Goal: Task Accomplishment & Management: Manage account settings

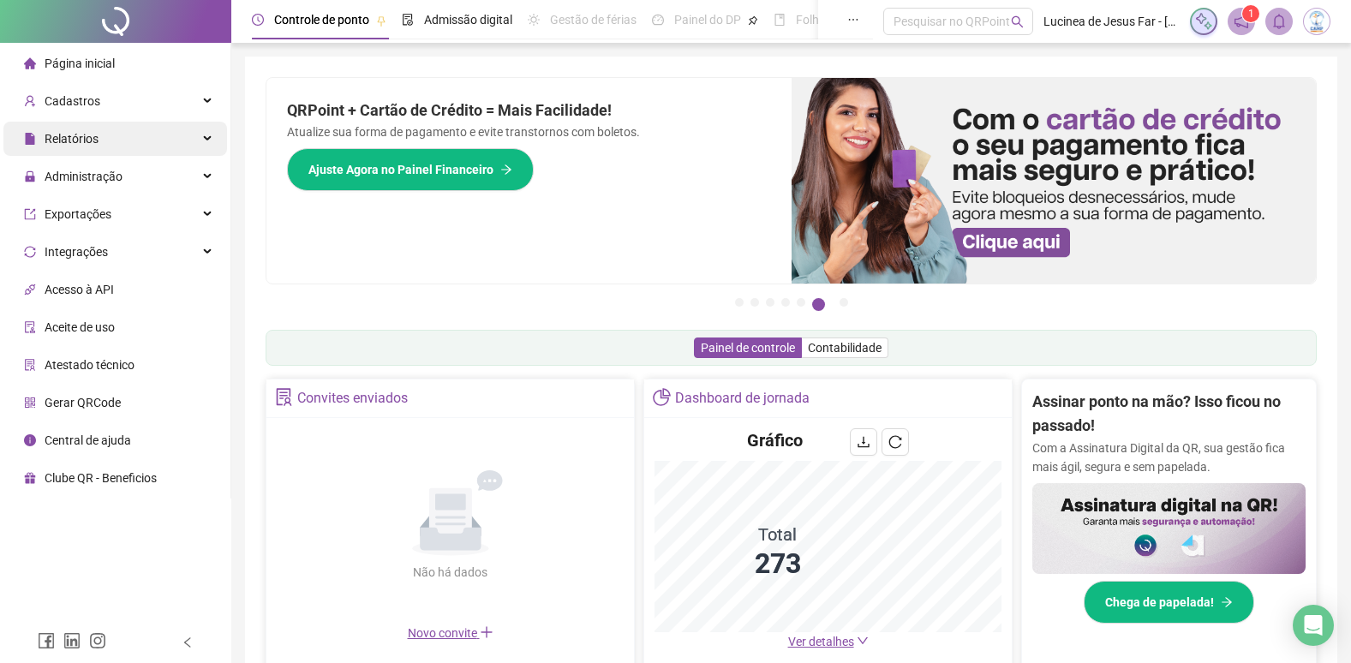
click at [201, 137] on div "Relatórios" at bounding box center [115, 139] width 224 height 34
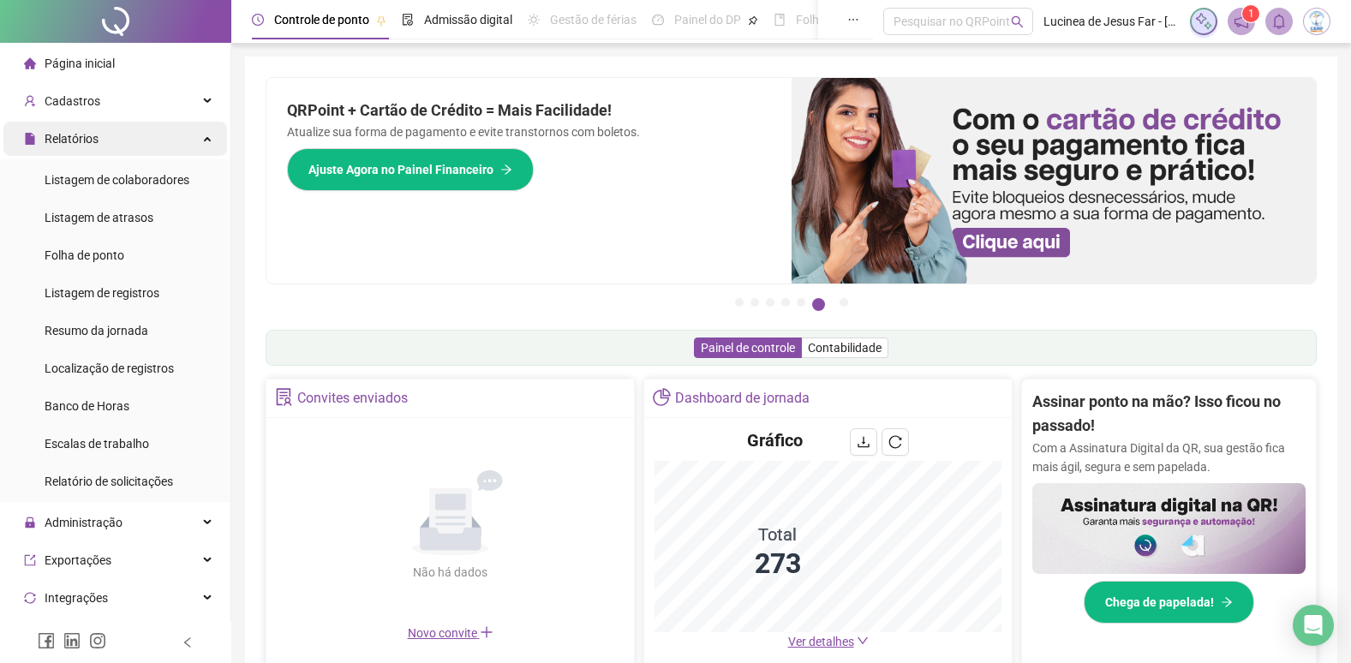
click at [194, 140] on div "Relatórios" at bounding box center [115, 139] width 224 height 34
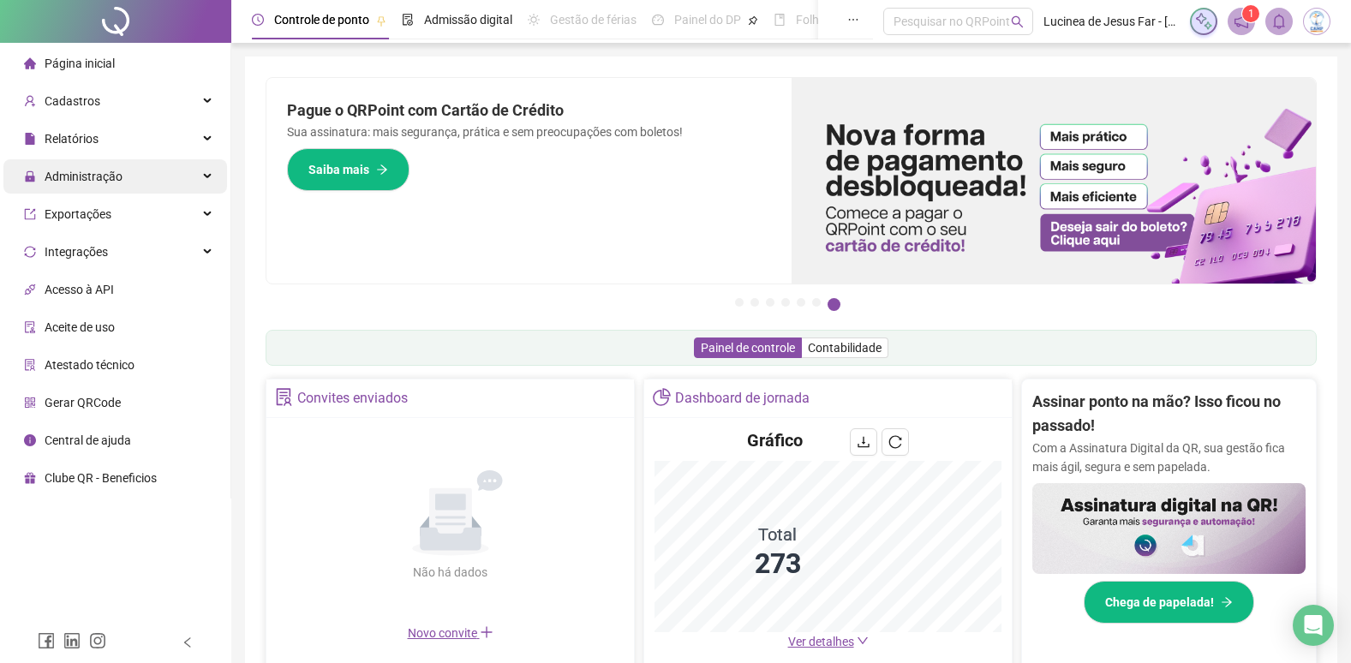
click at [200, 174] on div "Administração" at bounding box center [115, 176] width 224 height 34
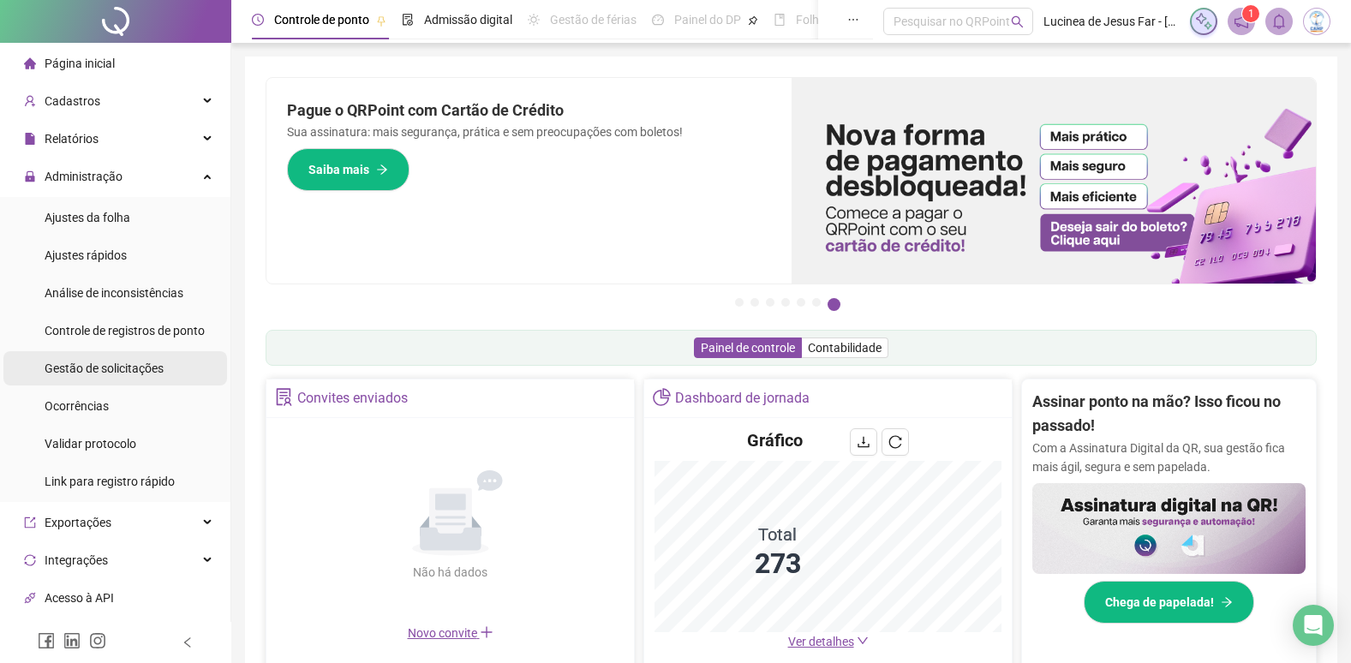
click at [99, 369] on span "Gestão de solicitações" at bounding box center [104, 368] width 119 height 14
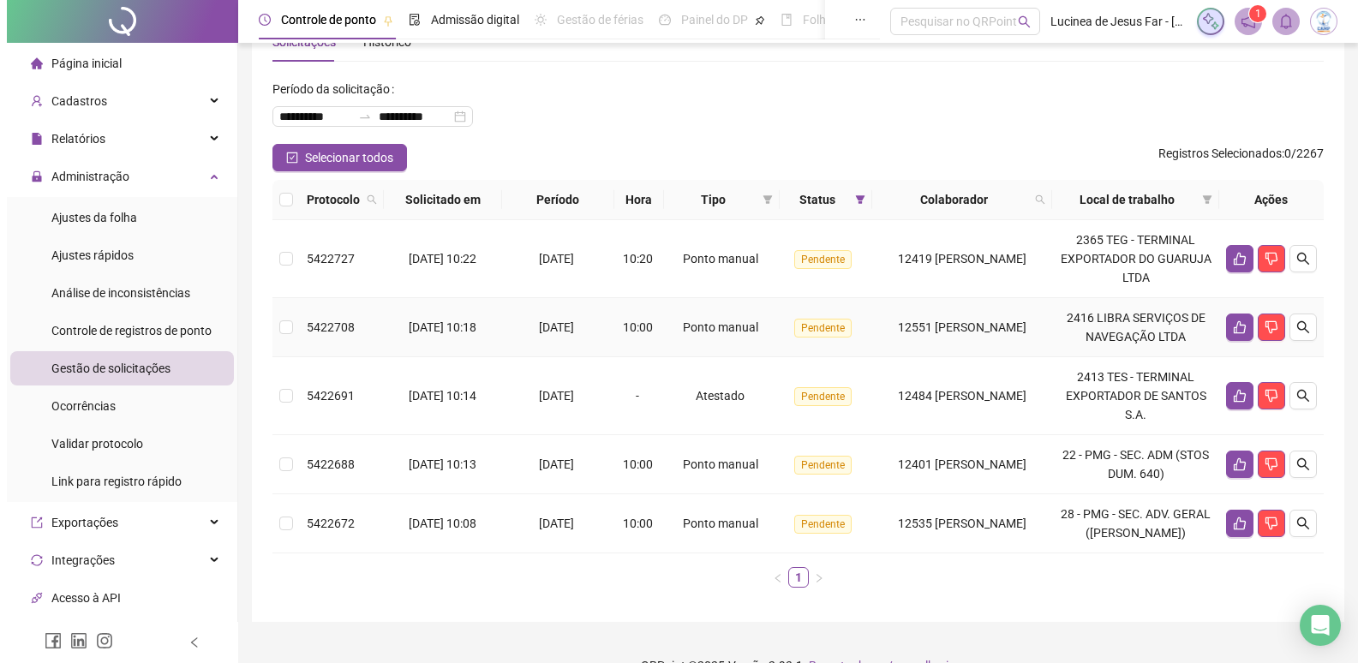
scroll to position [86, 0]
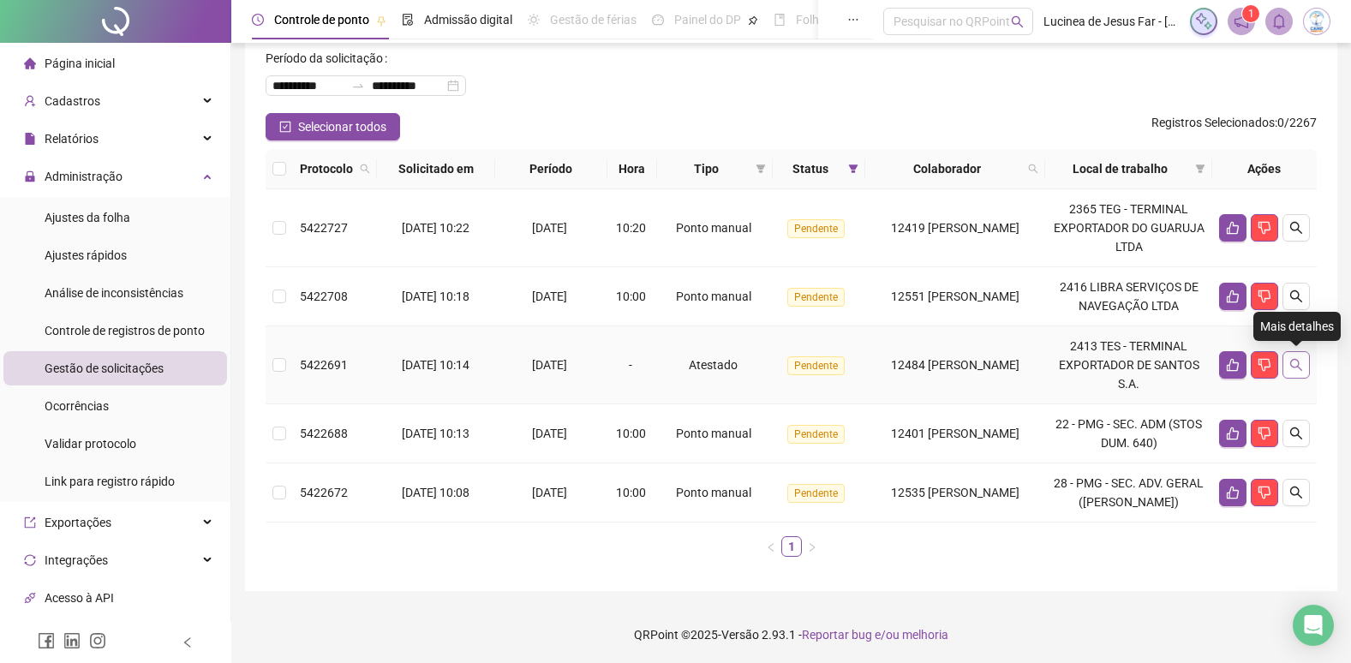
click at [1300, 373] on button "button" at bounding box center [1295, 364] width 27 height 27
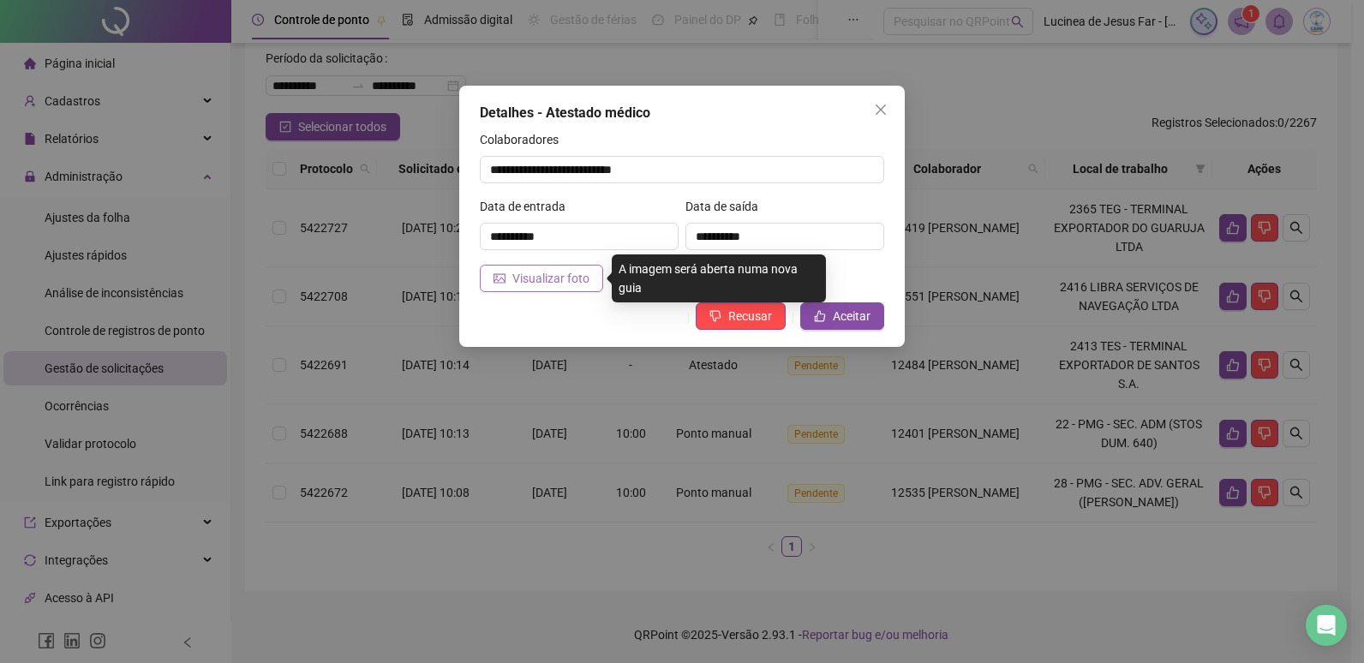
click at [544, 275] on span "Visualizar foto" at bounding box center [550, 278] width 77 height 19
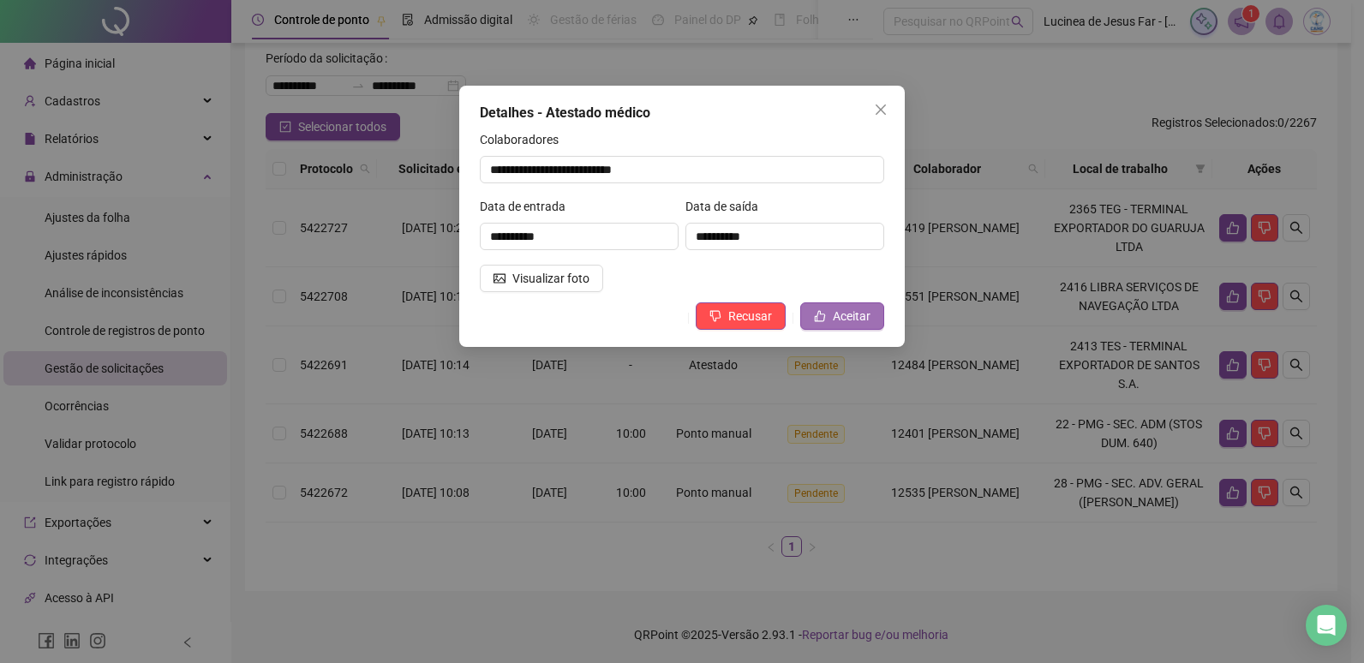
click at [854, 310] on span "Aceitar" at bounding box center [852, 316] width 38 height 19
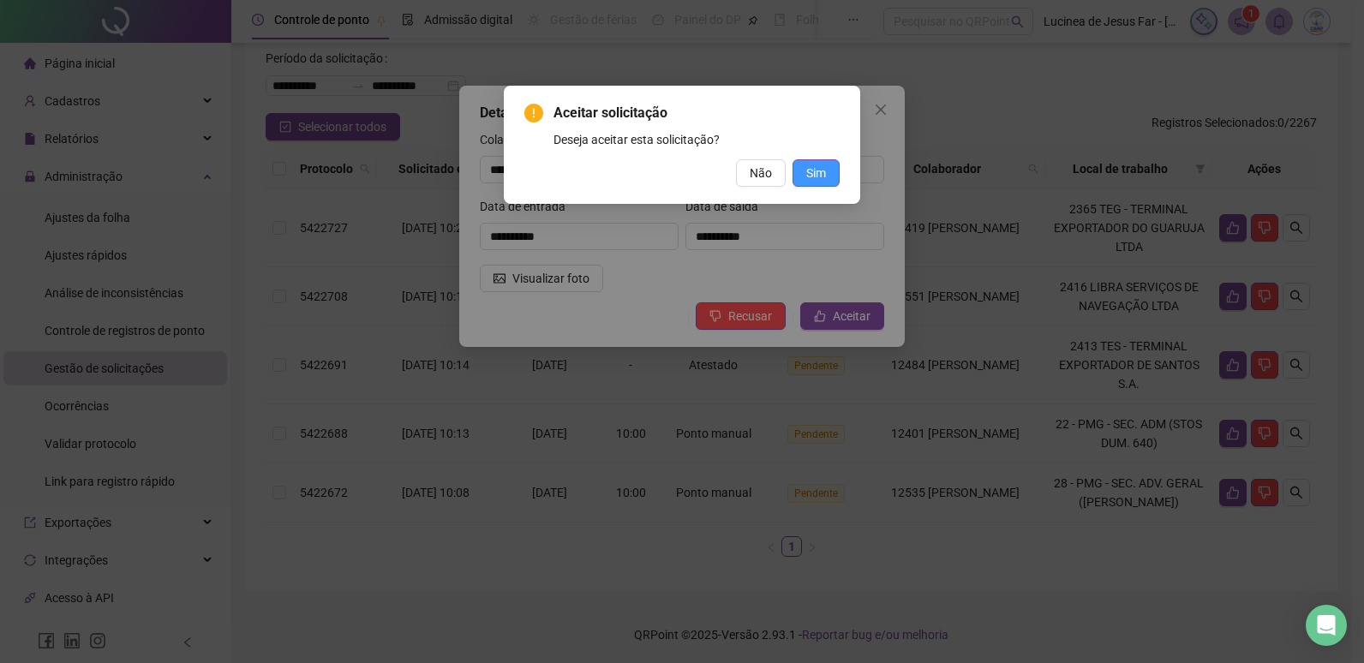
click at [817, 180] on span "Sim" at bounding box center [816, 173] width 20 height 19
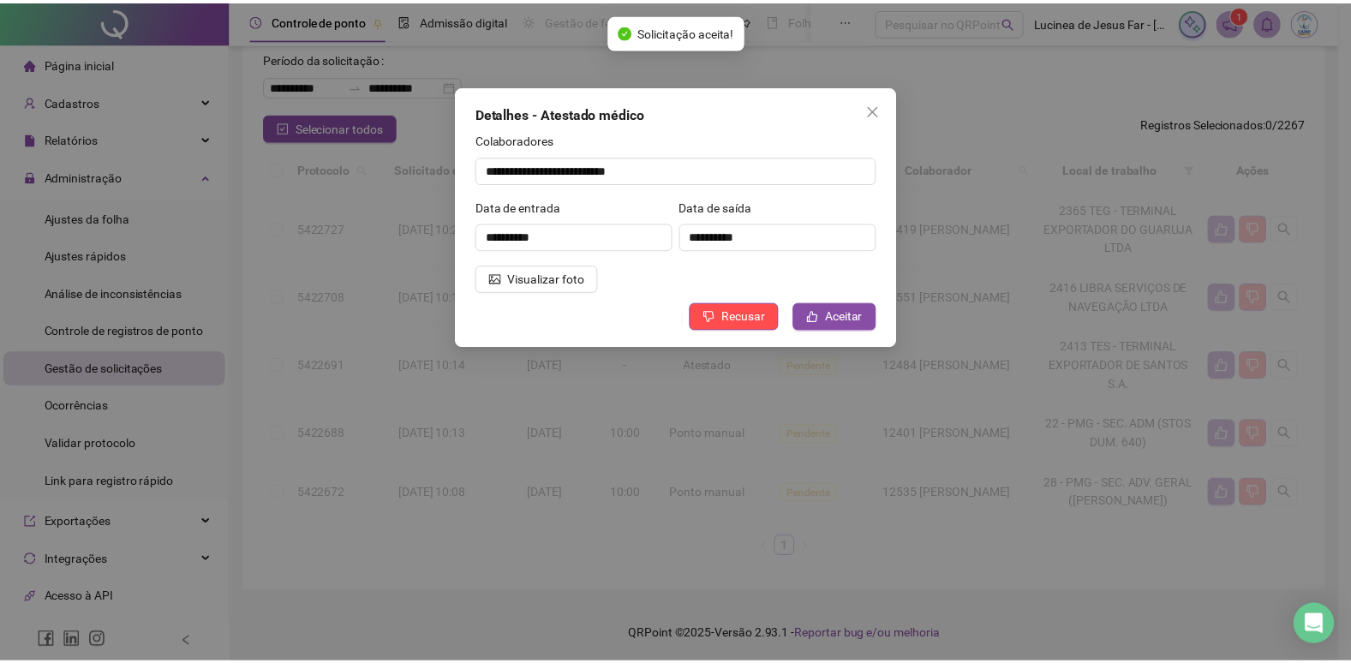
scroll to position [9, 0]
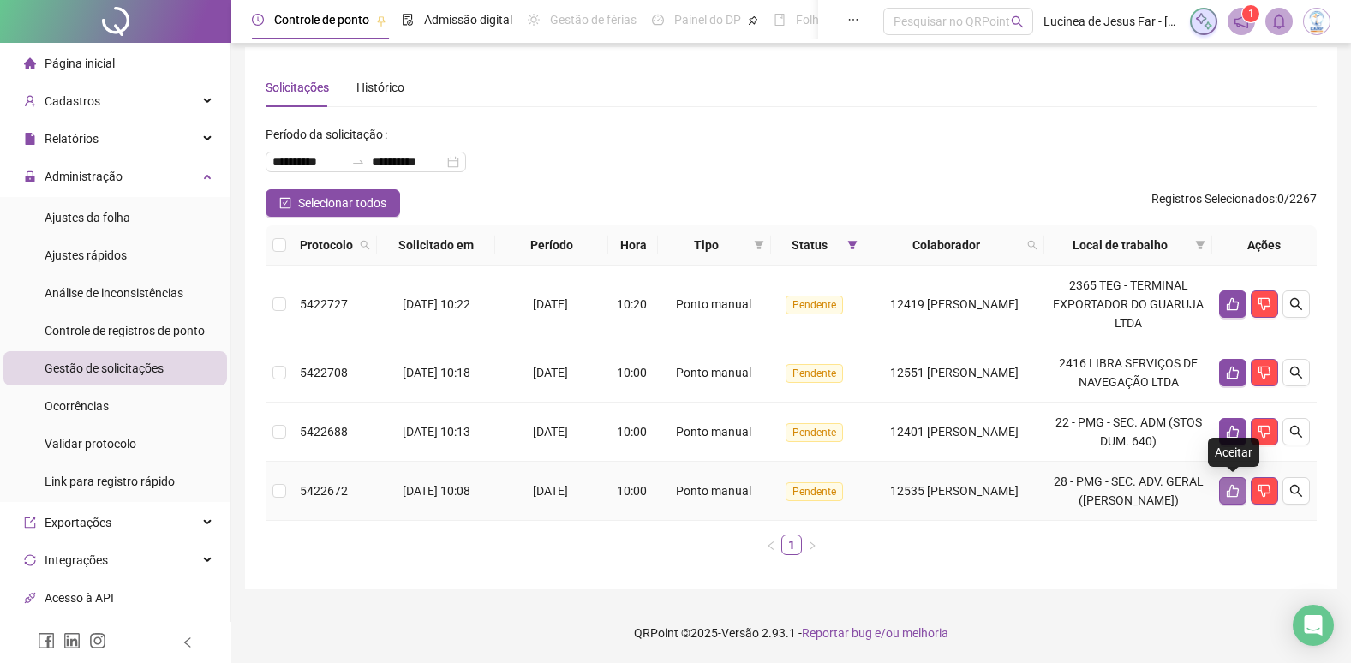
click at [1234, 484] on icon "like" at bounding box center [1233, 491] width 14 height 14
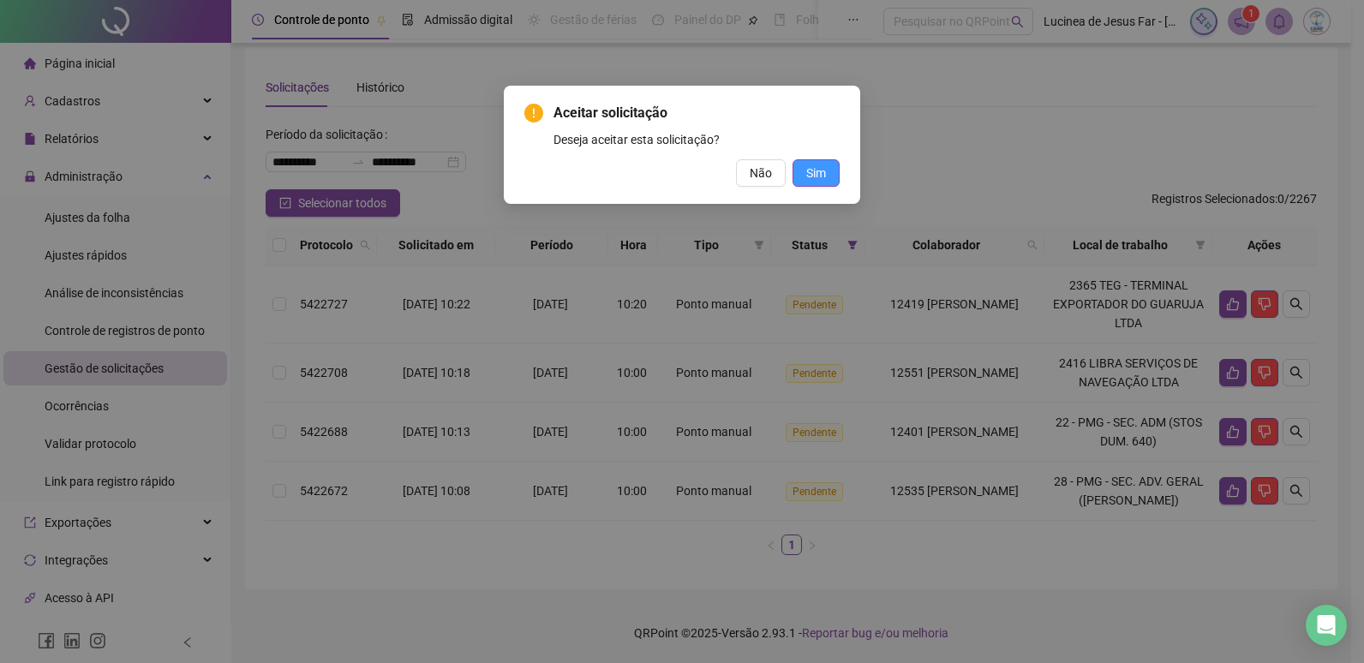
click at [822, 174] on span "Sim" at bounding box center [816, 173] width 20 height 19
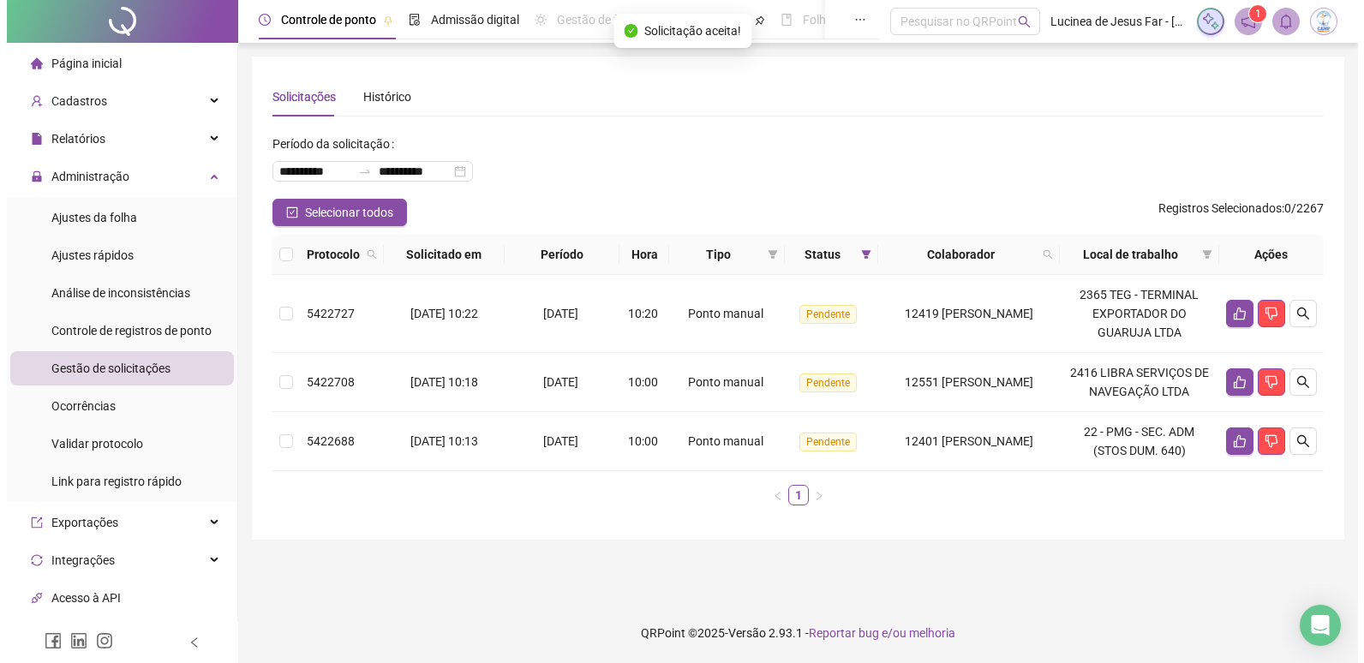
scroll to position [0, 0]
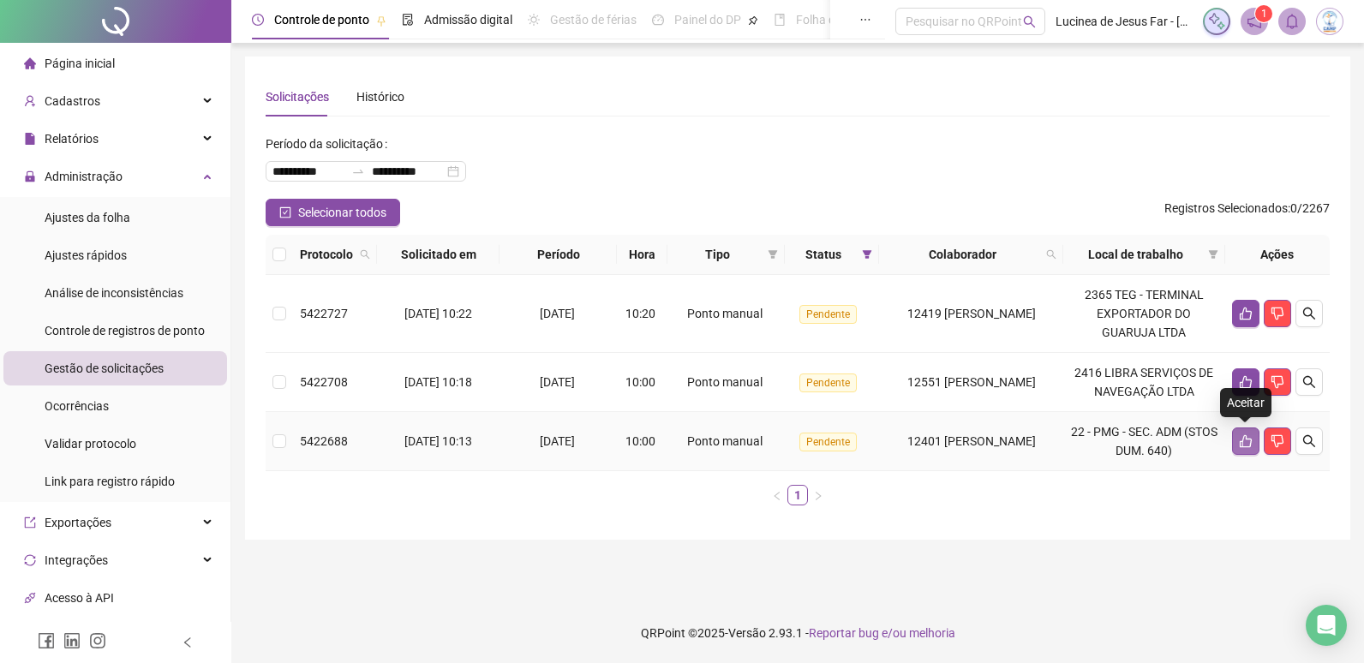
click at [1237, 445] on button "button" at bounding box center [1245, 440] width 27 height 27
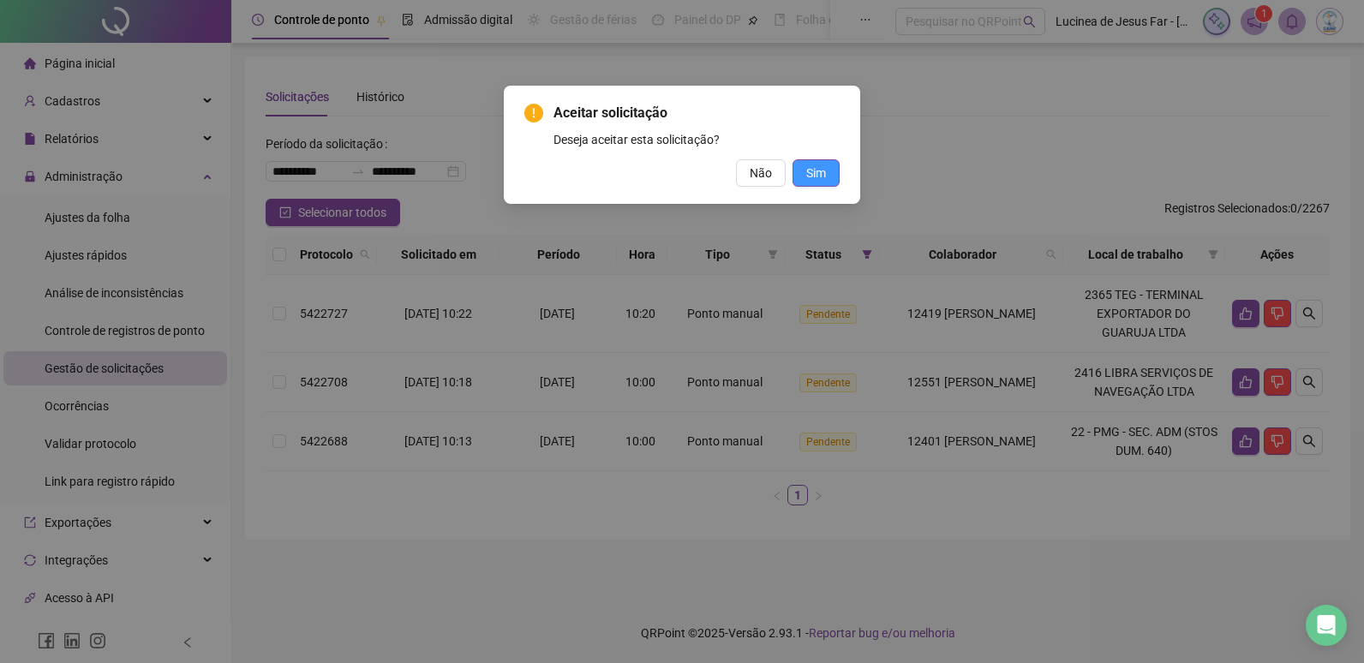
click at [831, 184] on button "Sim" at bounding box center [815, 172] width 47 height 27
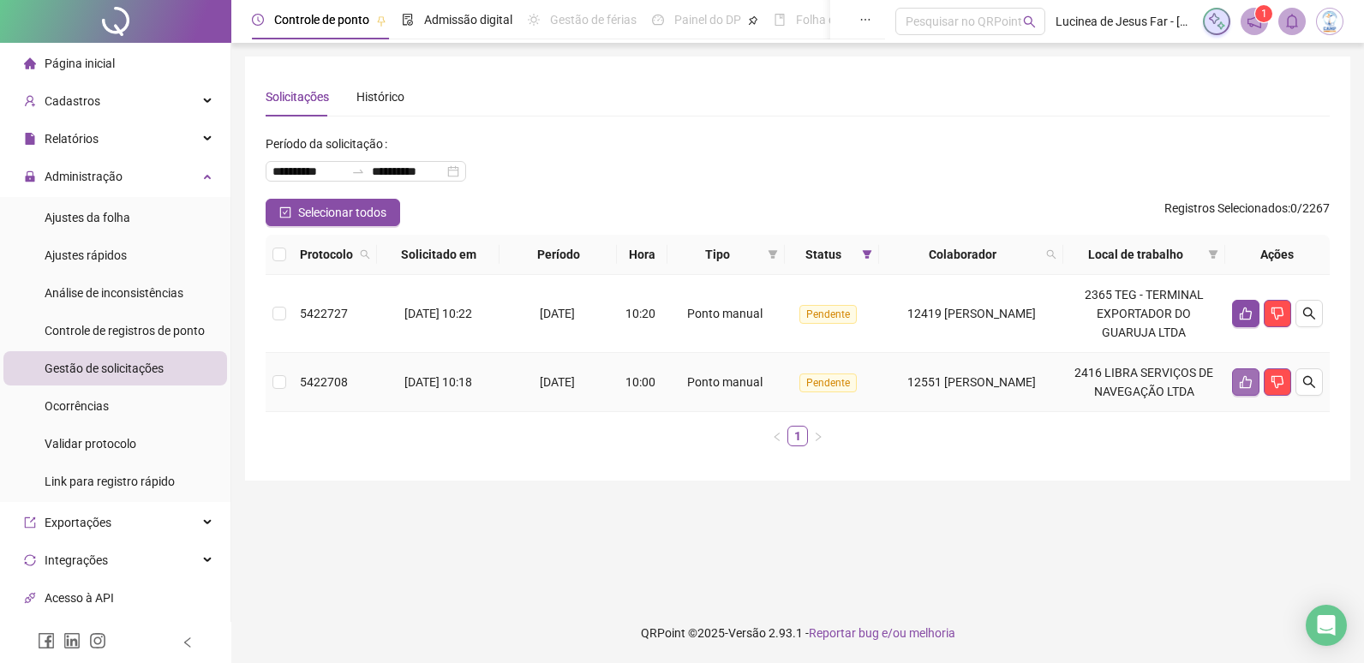
click at [1240, 383] on icon "like" at bounding box center [1246, 382] width 12 height 13
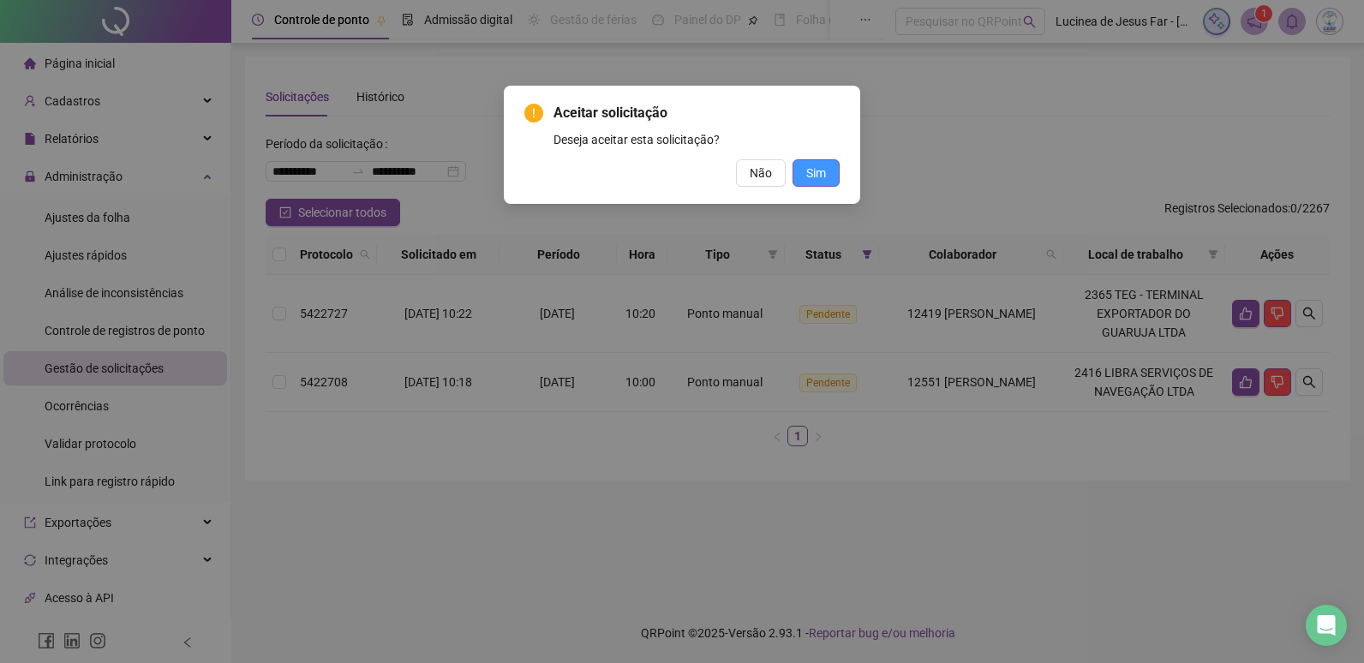
click at [821, 171] on span "Sim" at bounding box center [816, 173] width 20 height 19
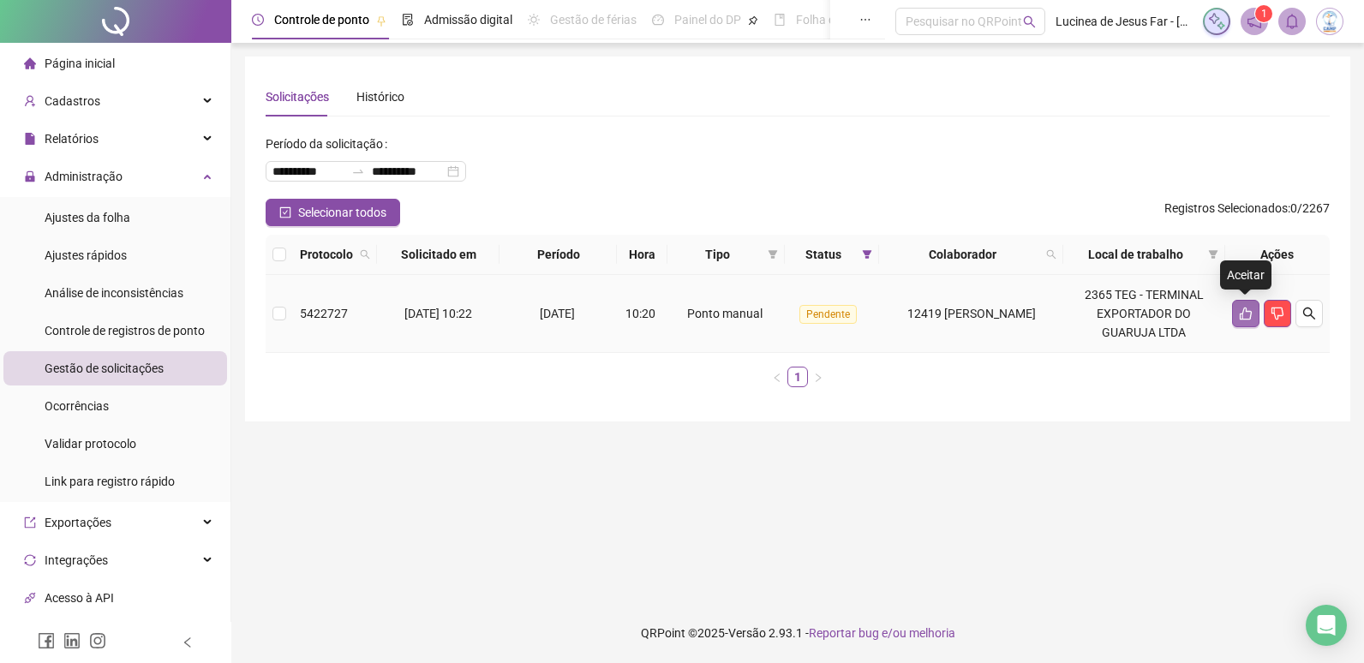
click at [1236, 318] on button "button" at bounding box center [1245, 313] width 27 height 27
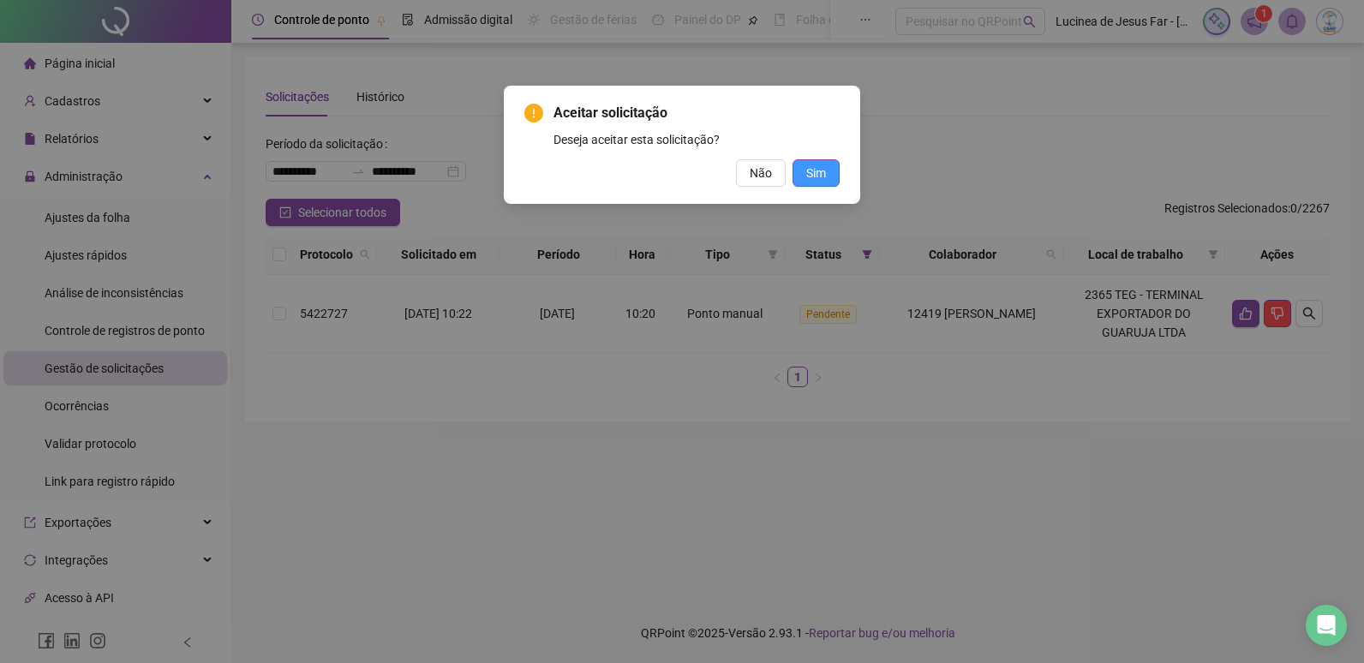
click at [817, 177] on span "Sim" at bounding box center [816, 173] width 20 height 19
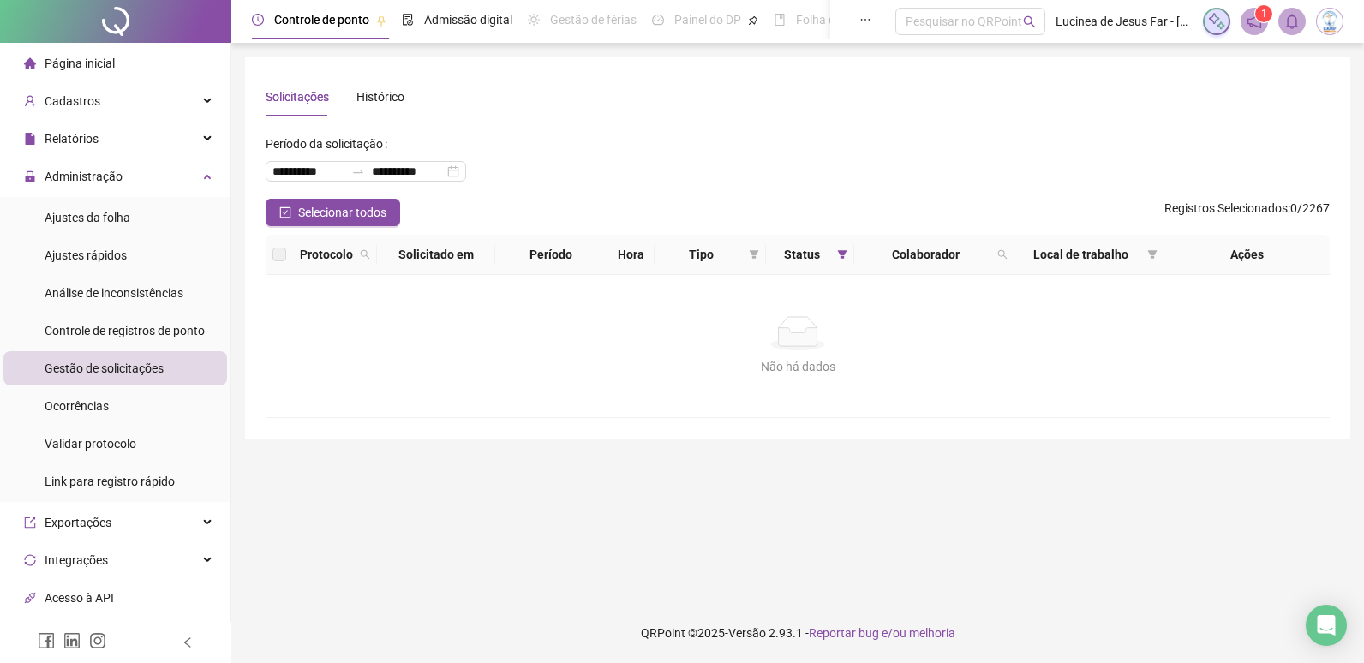
click at [1323, 23] on img at bounding box center [1330, 22] width 26 height 26
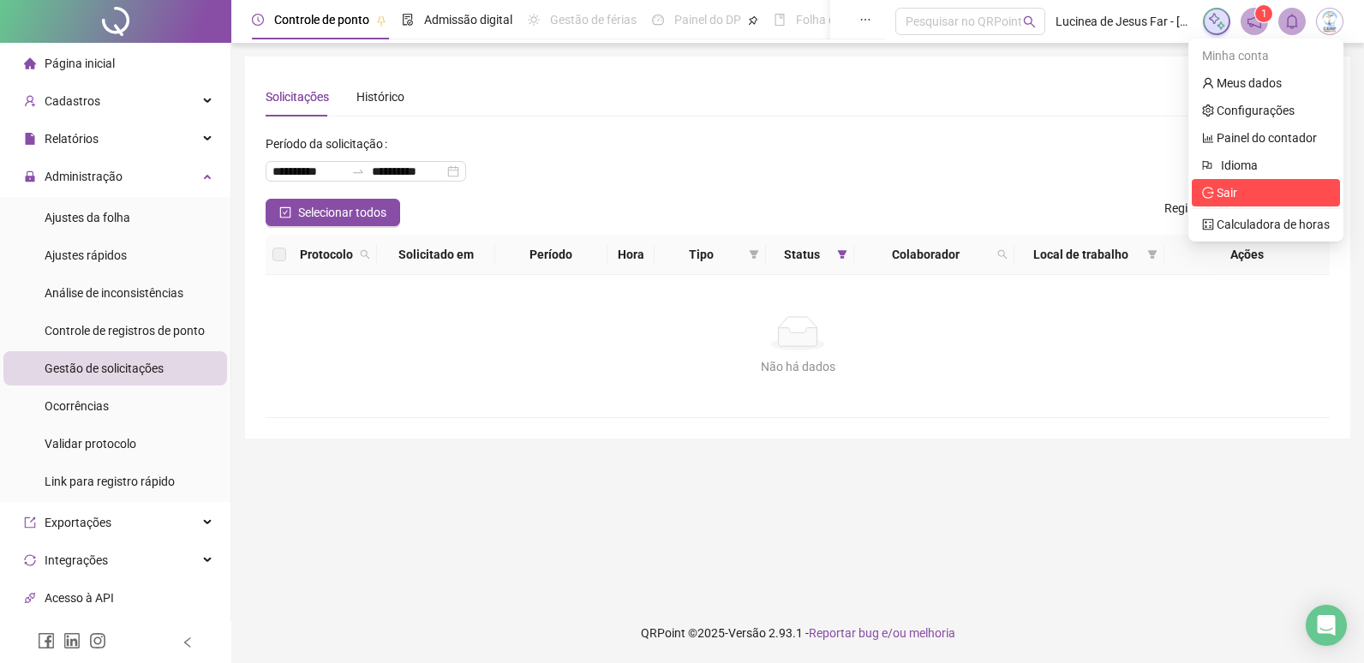
click at [1270, 195] on span "Sair" at bounding box center [1266, 192] width 128 height 19
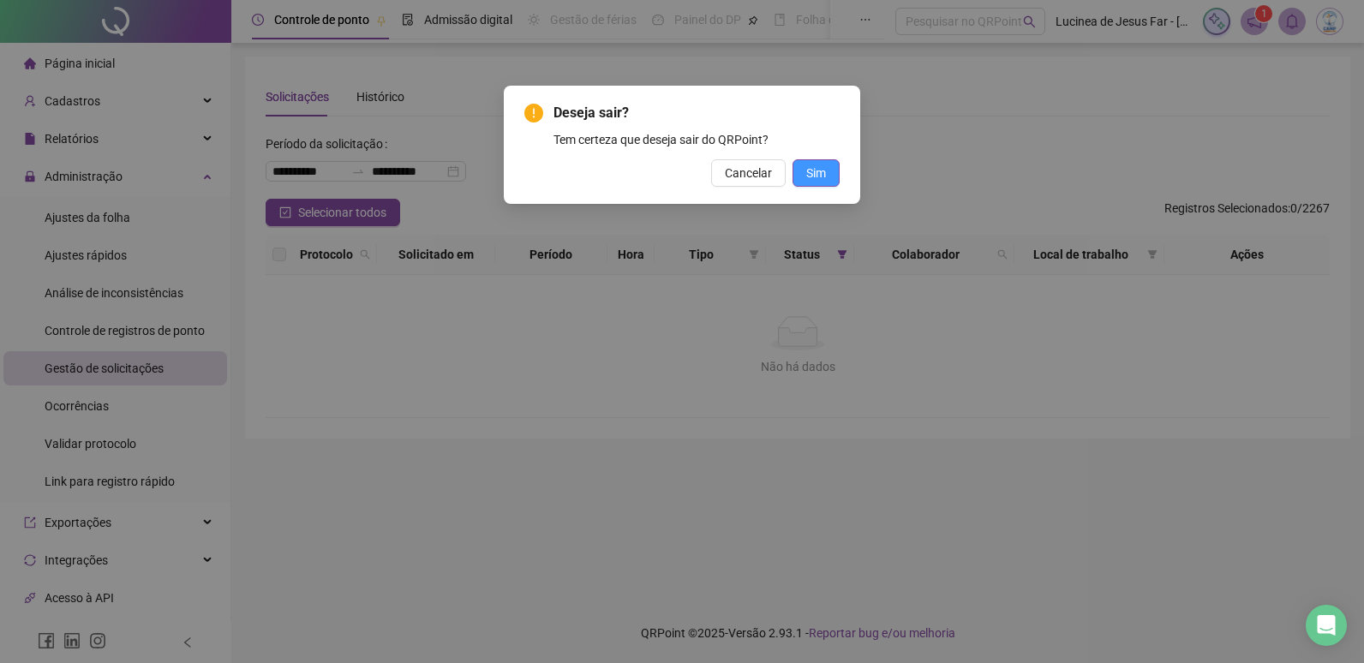
click at [814, 179] on span "Sim" at bounding box center [816, 173] width 20 height 19
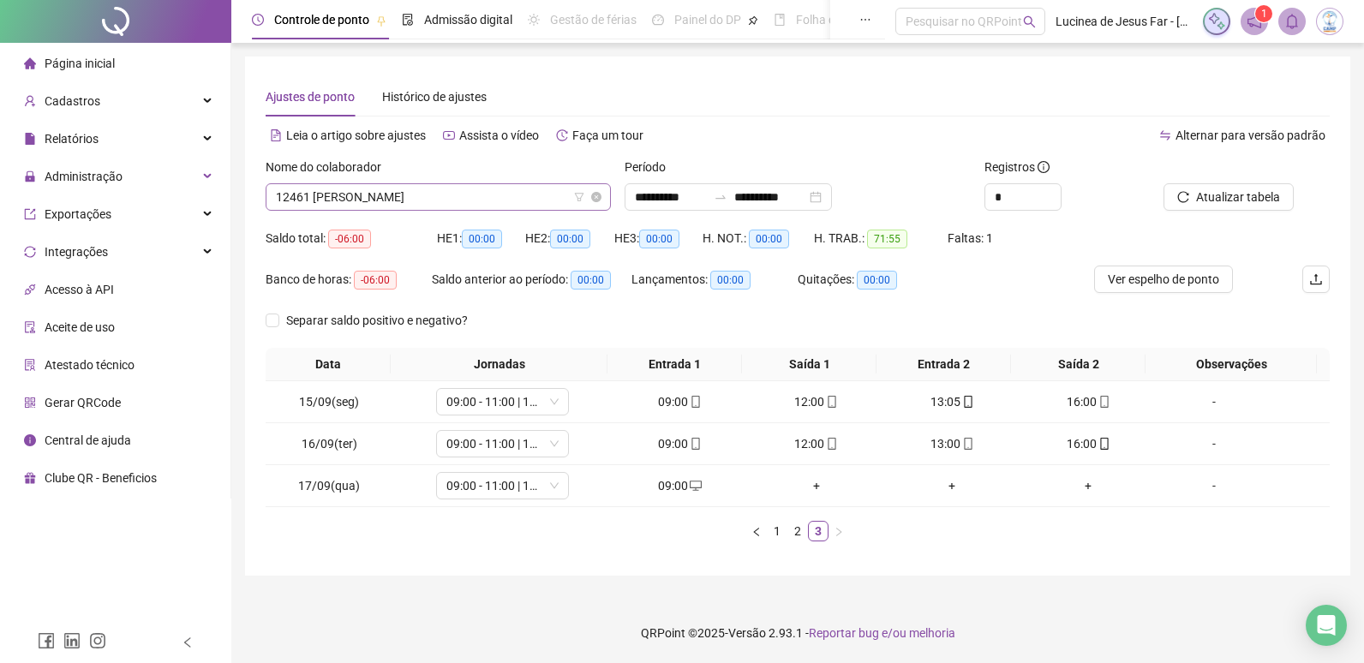
click at [368, 204] on span "12461 [PERSON_NAME]" at bounding box center [438, 197] width 325 height 26
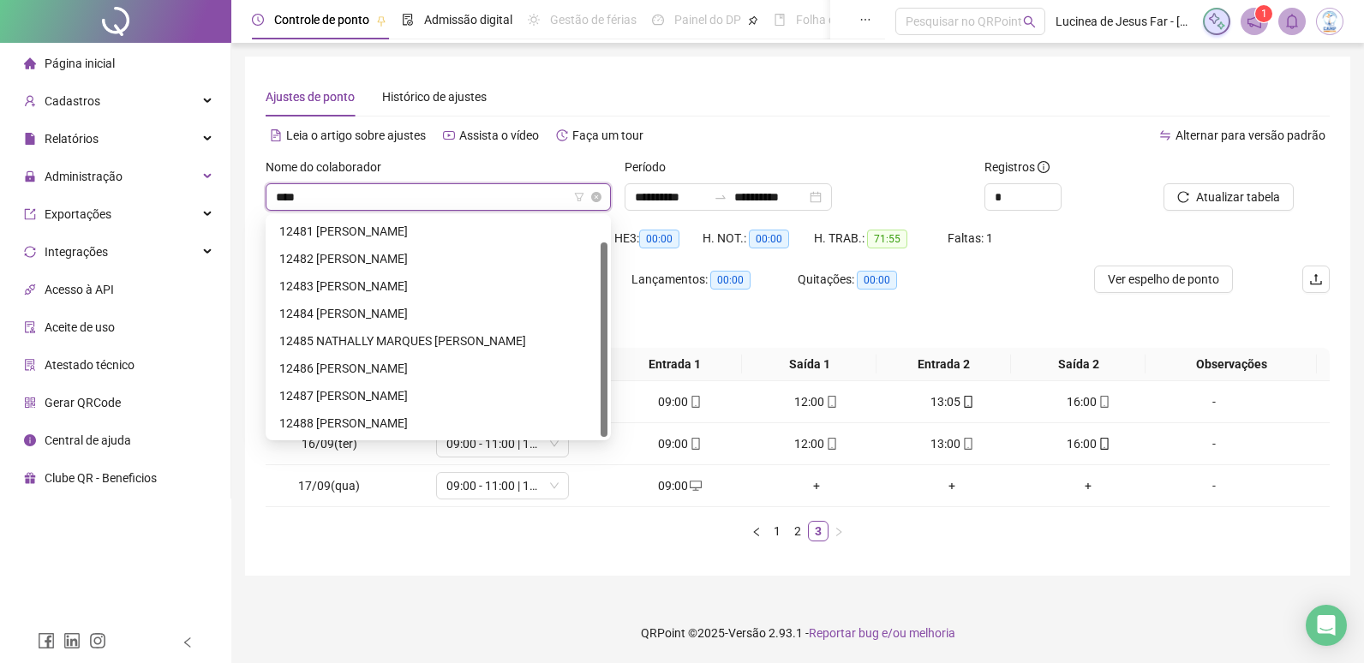
scroll to position [27, 0]
type input "*****"
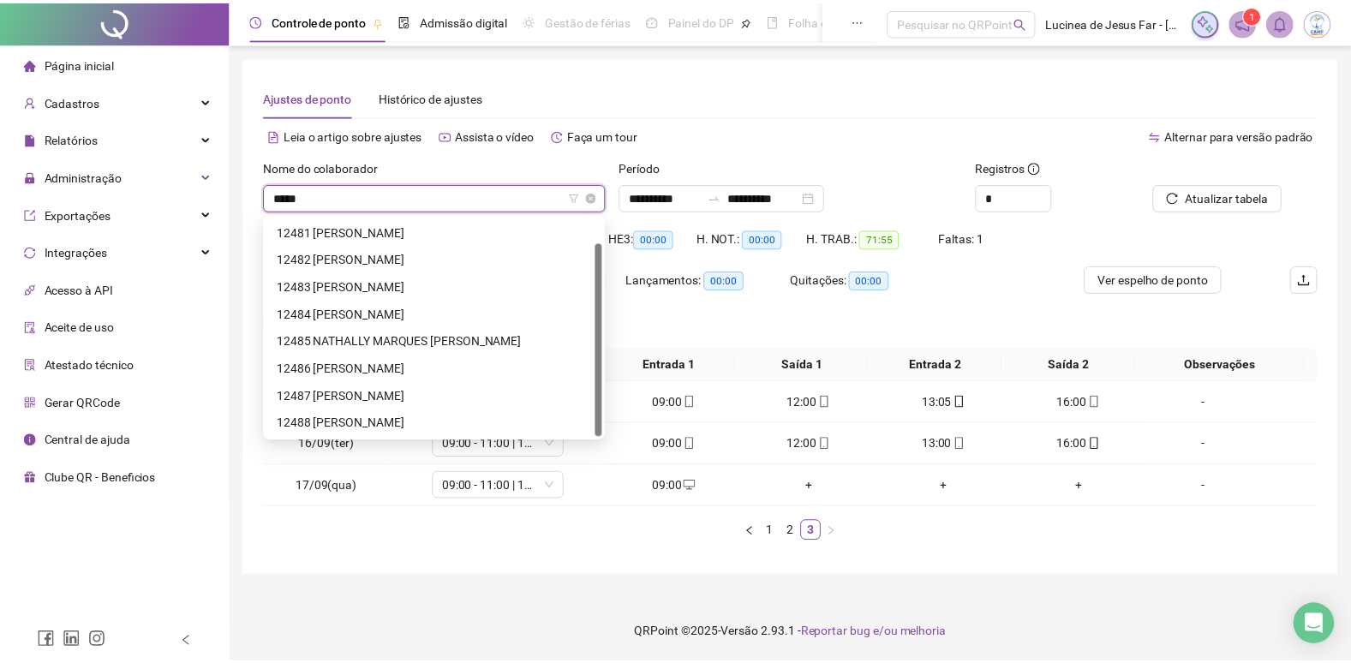
scroll to position [0, 0]
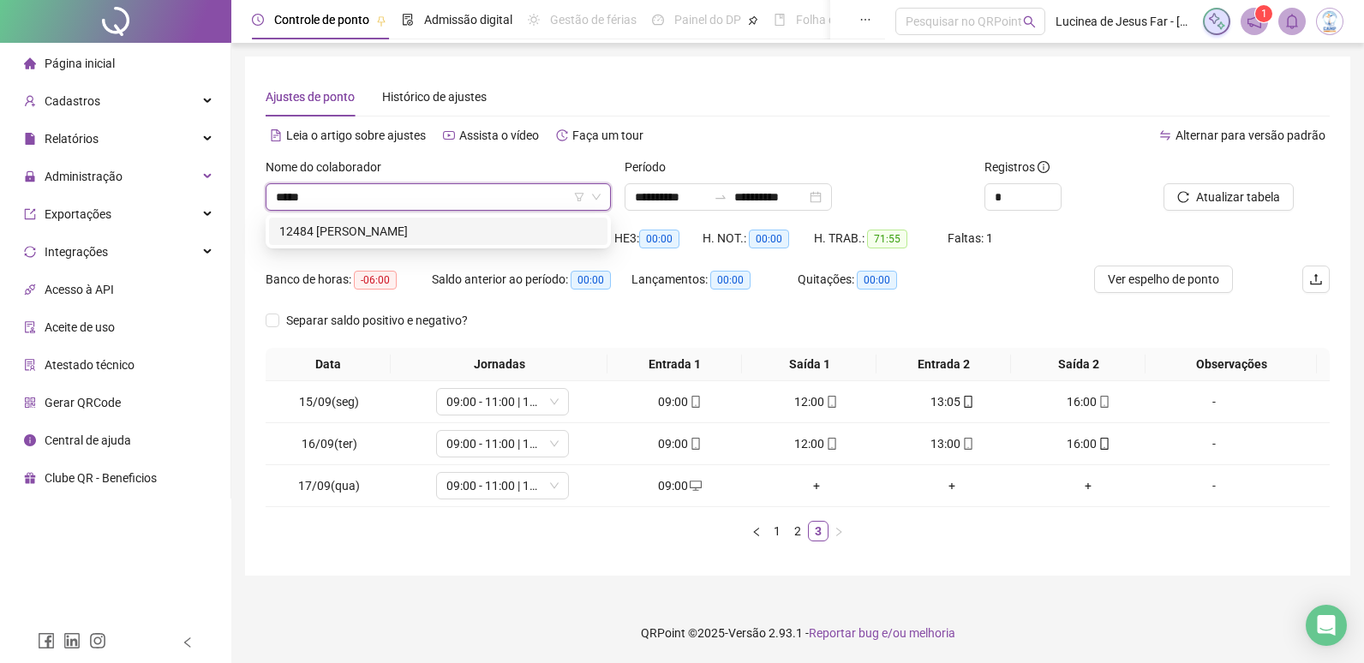
click at [402, 235] on div "12484 [PERSON_NAME]" at bounding box center [438, 231] width 318 height 19
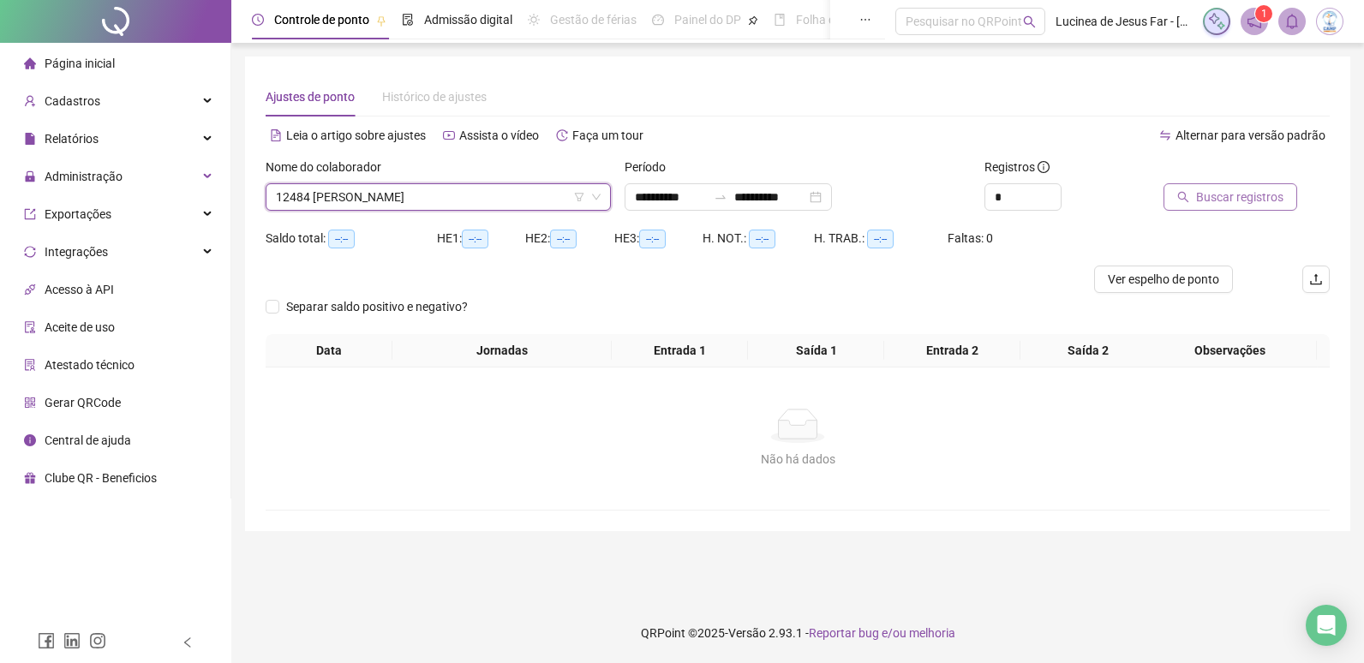
click at [1246, 199] on span "Buscar registros" at bounding box center [1239, 197] width 87 height 19
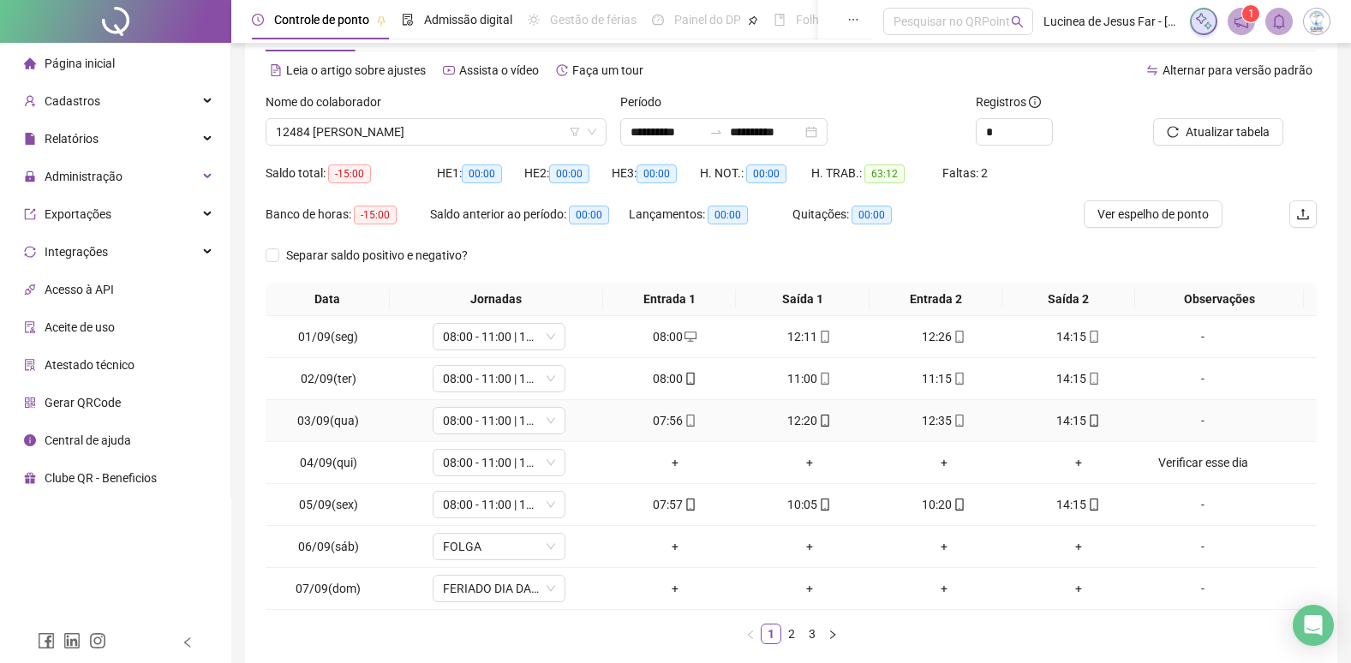
scroll to position [154, 0]
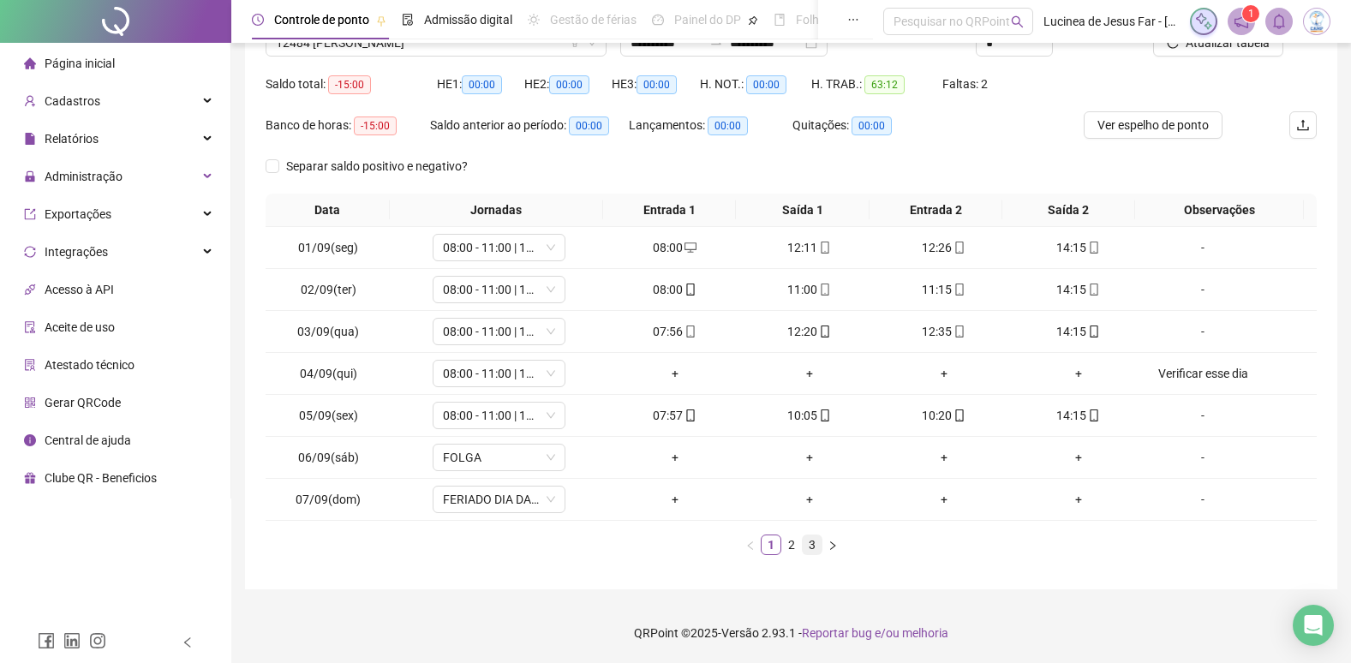
click at [813, 548] on link "3" at bounding box center [812, 544] width 19 height 19
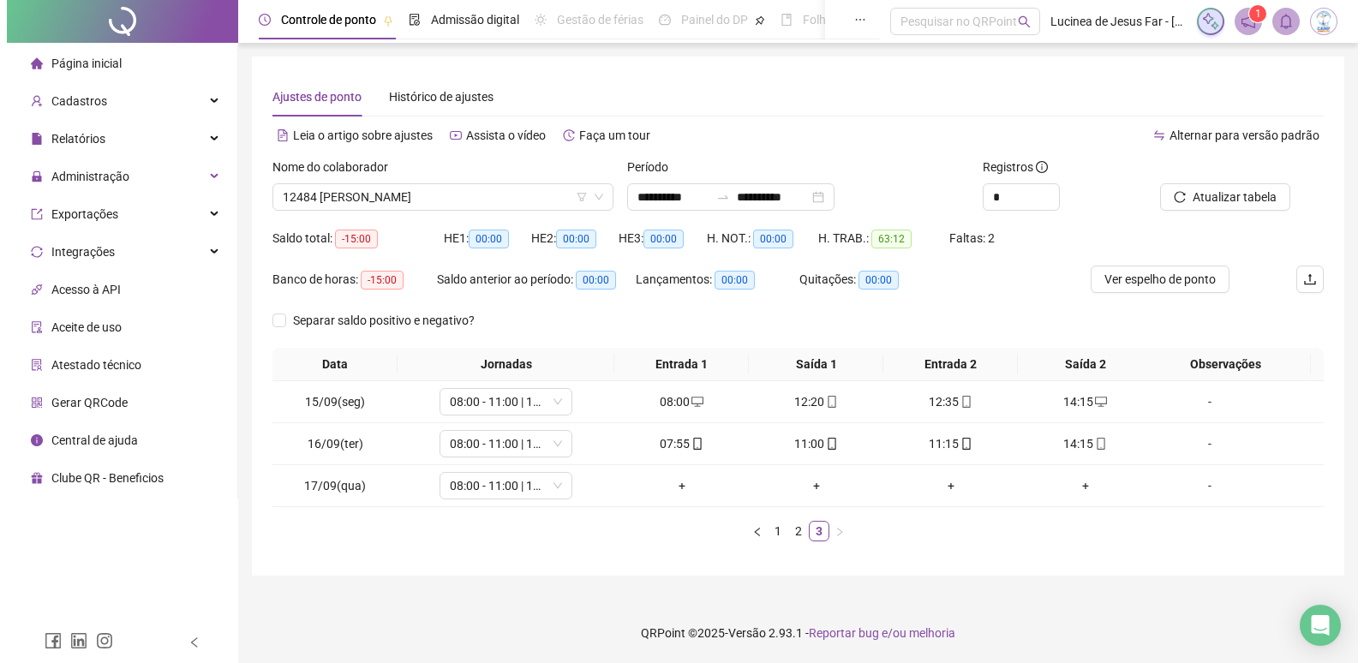
scroll to position [0, 0]
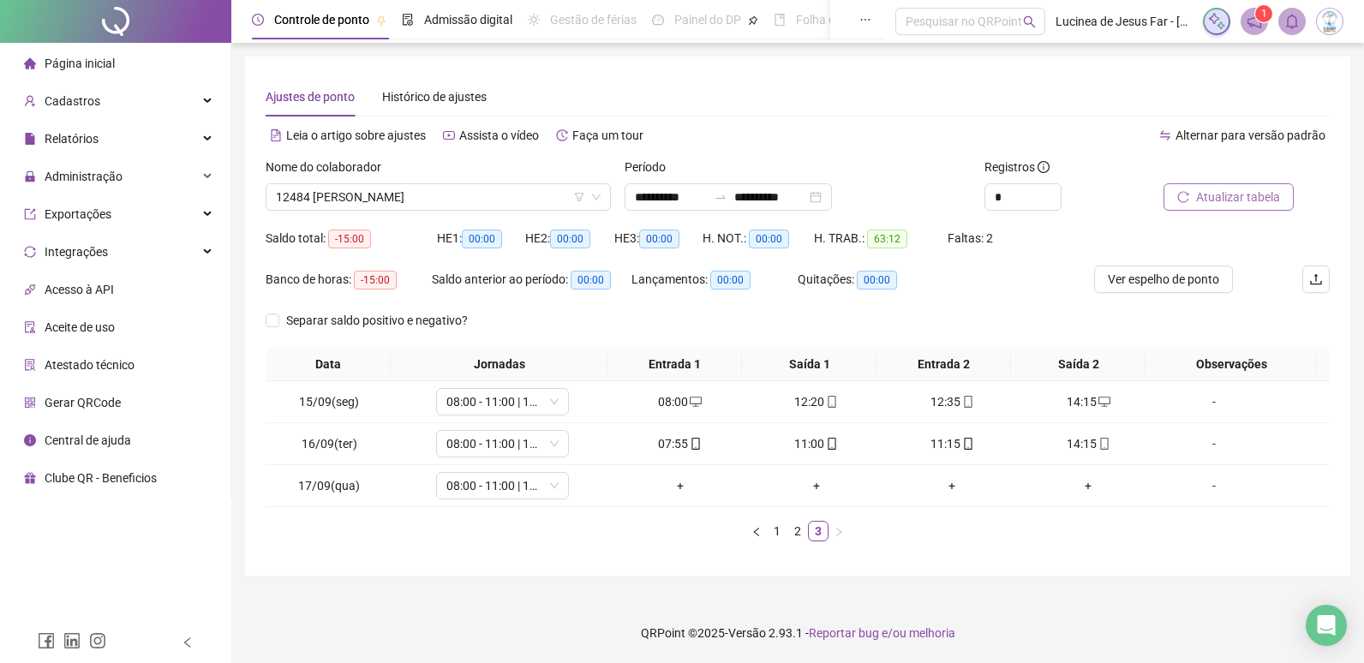
click at [1230, 193] on span "Atualizar tabela" at bounding box center [1238, 197] width 84 height 19
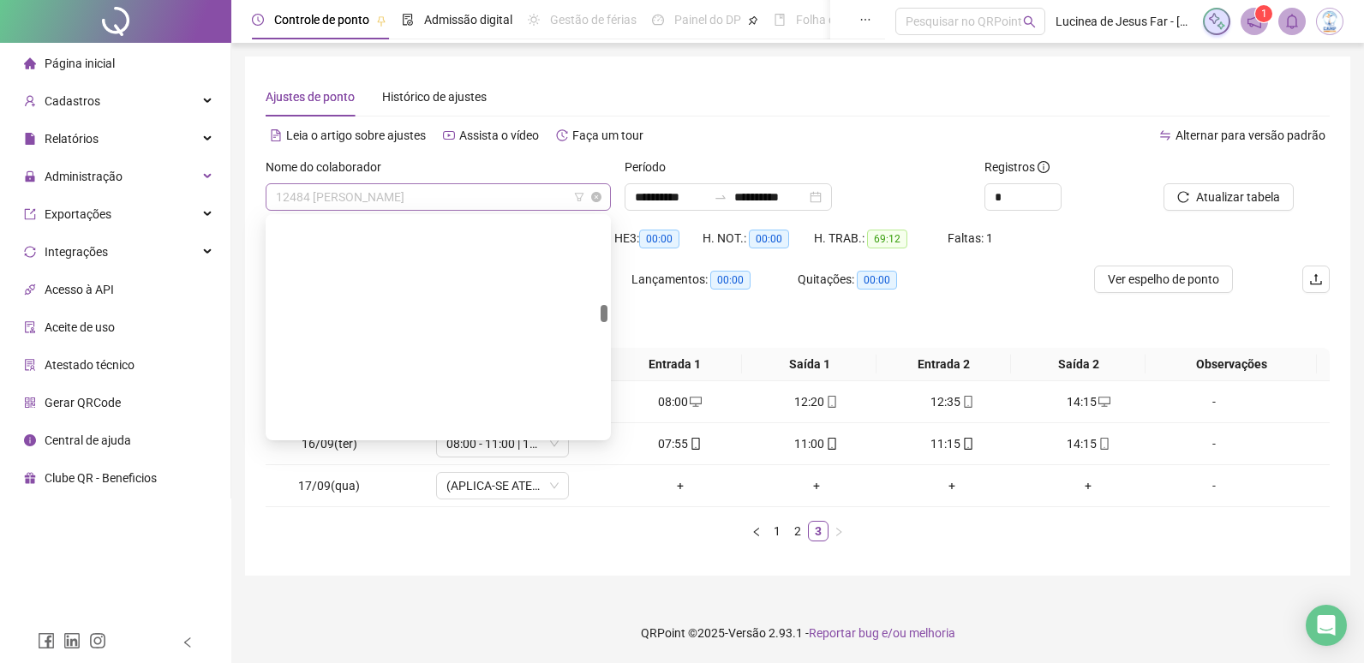
click at [442, 192] on span "12484 [PERSON_NAME]" at bounding box center [438, 197] width 325 height 26
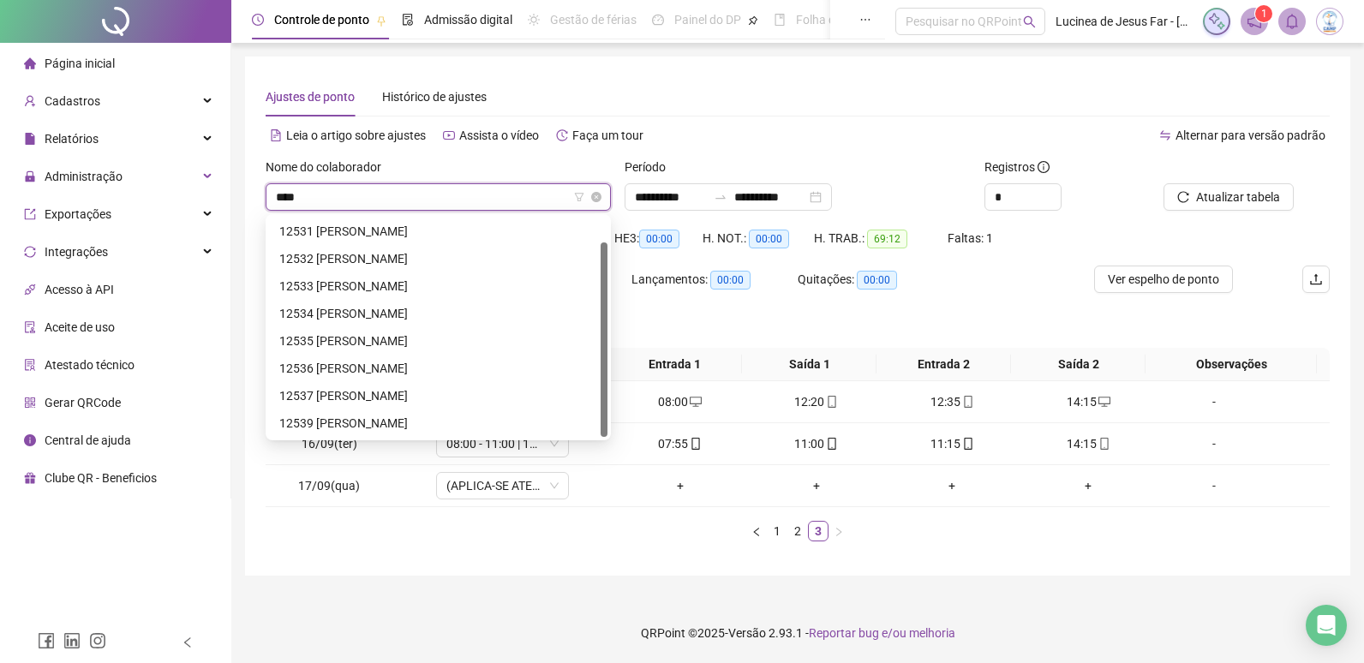
scroll to position [27, 0]
type input "*****"
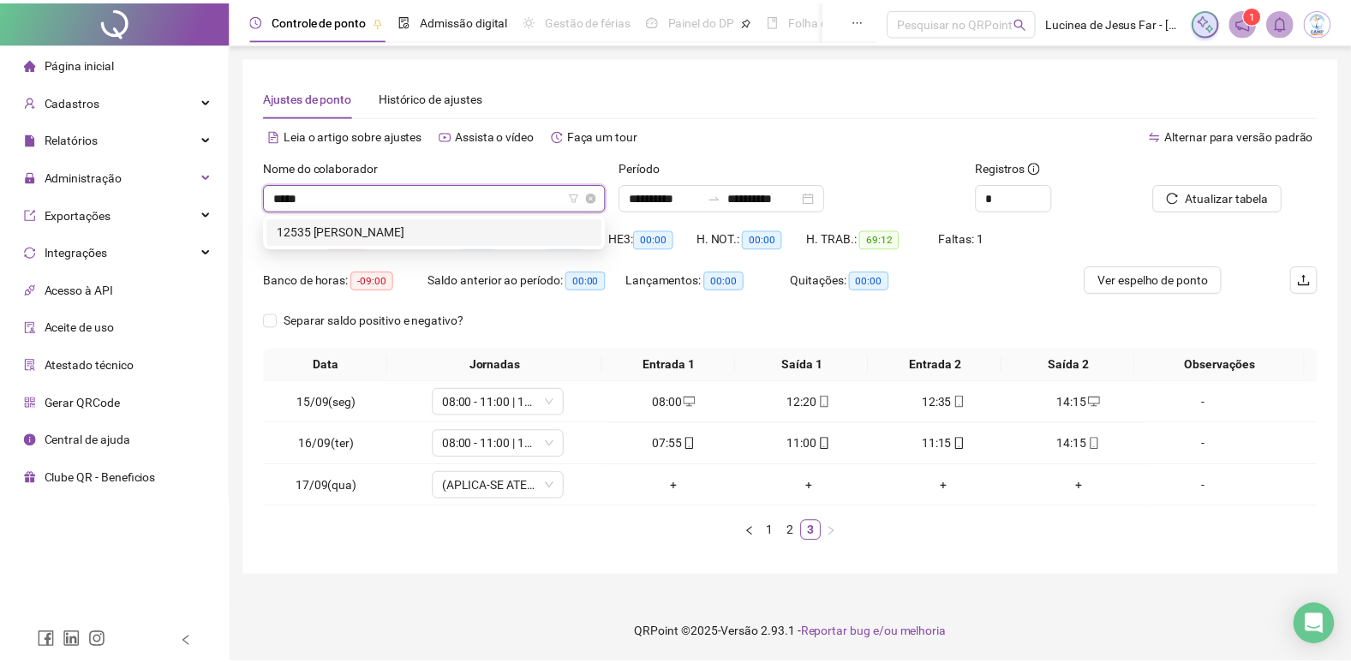
scroll to position [0, 0]
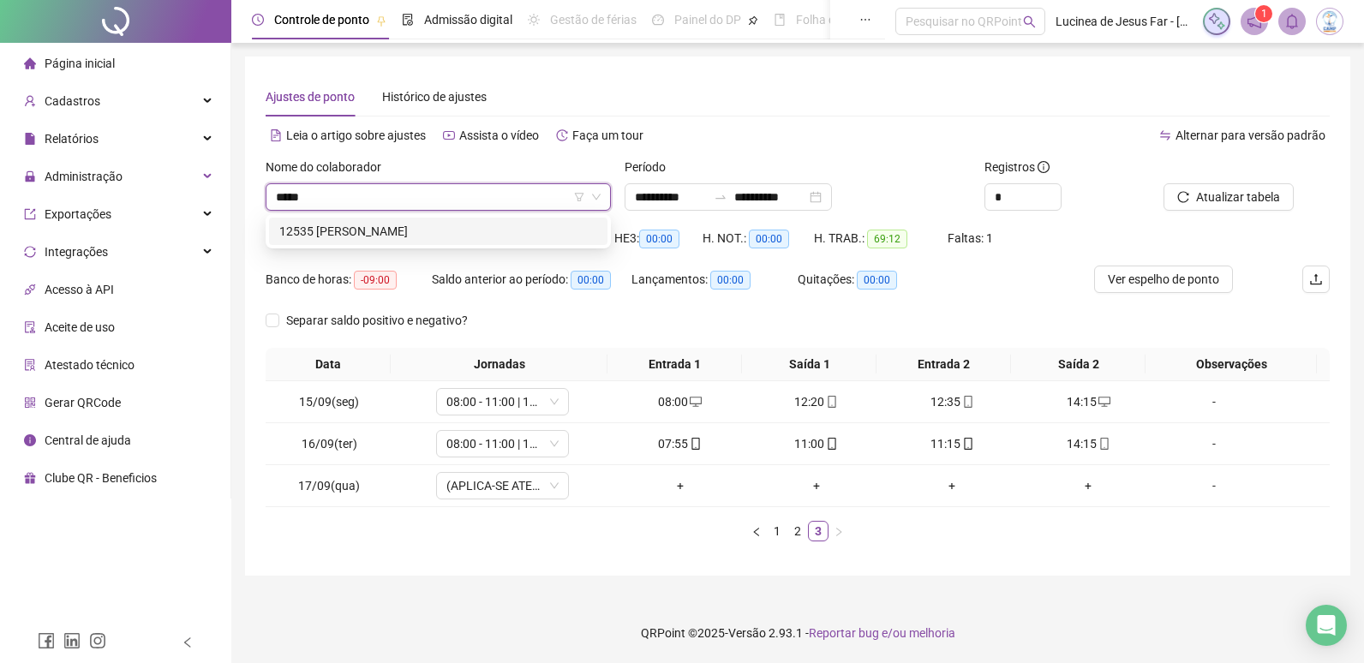
click at [493, 232] on div "12535 [PERSON_NAME]" at bounding box center [438, 231] width 318 height 19
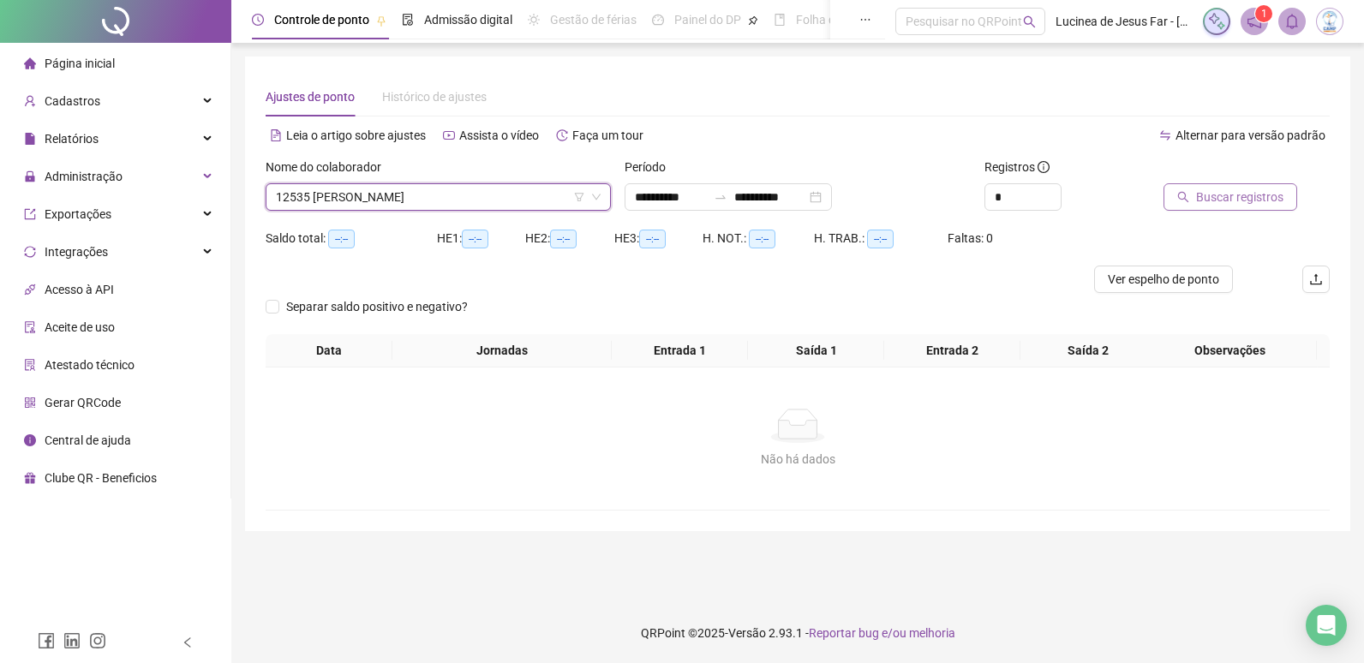
click at [1222, 195] on span "Buscar registros" at bounding box center [1239, 197] width 87 height 19
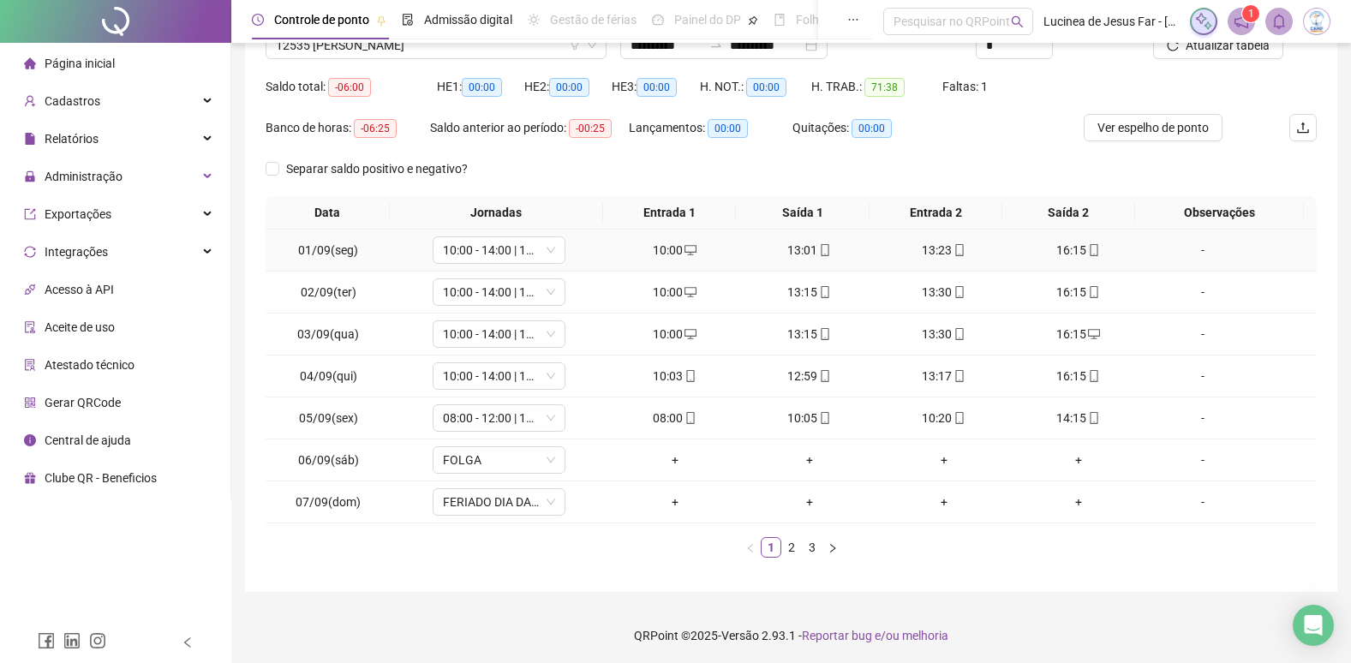
scroll to position [154, 0]
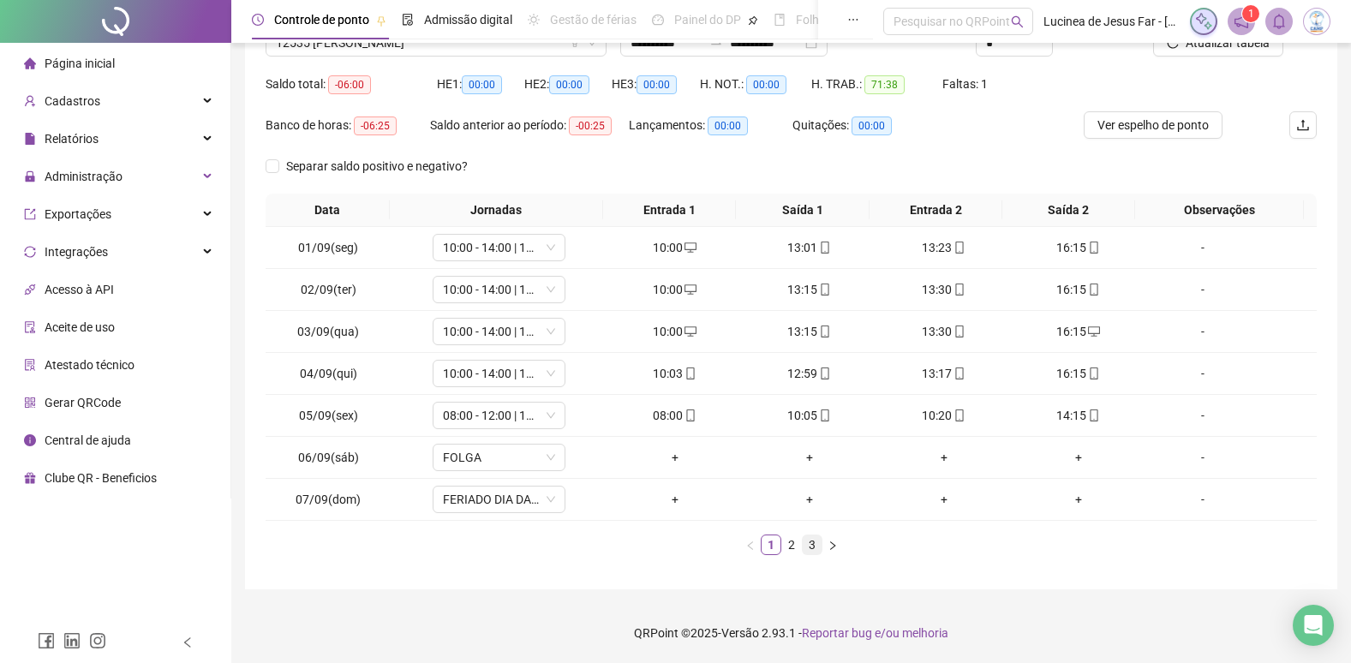
click at [806, 542] on link "3" at bounding box center [812, 544] width 19 height 19
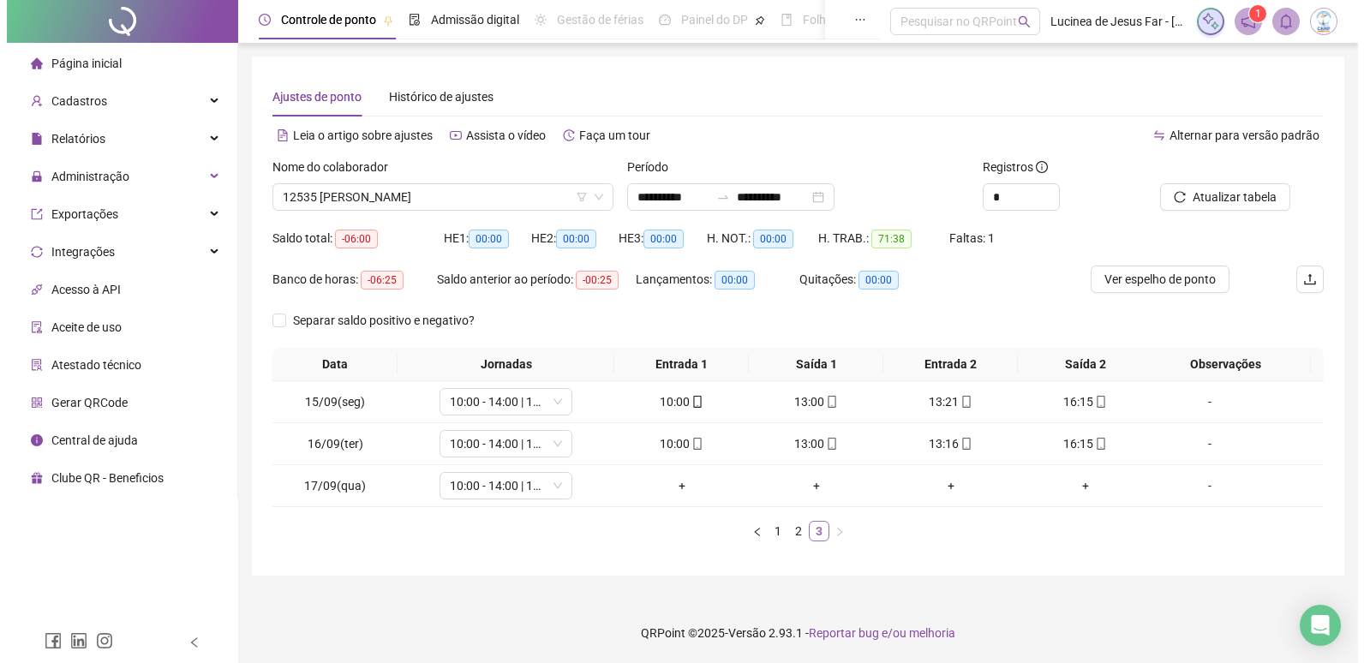
scroll to position [0, 0]
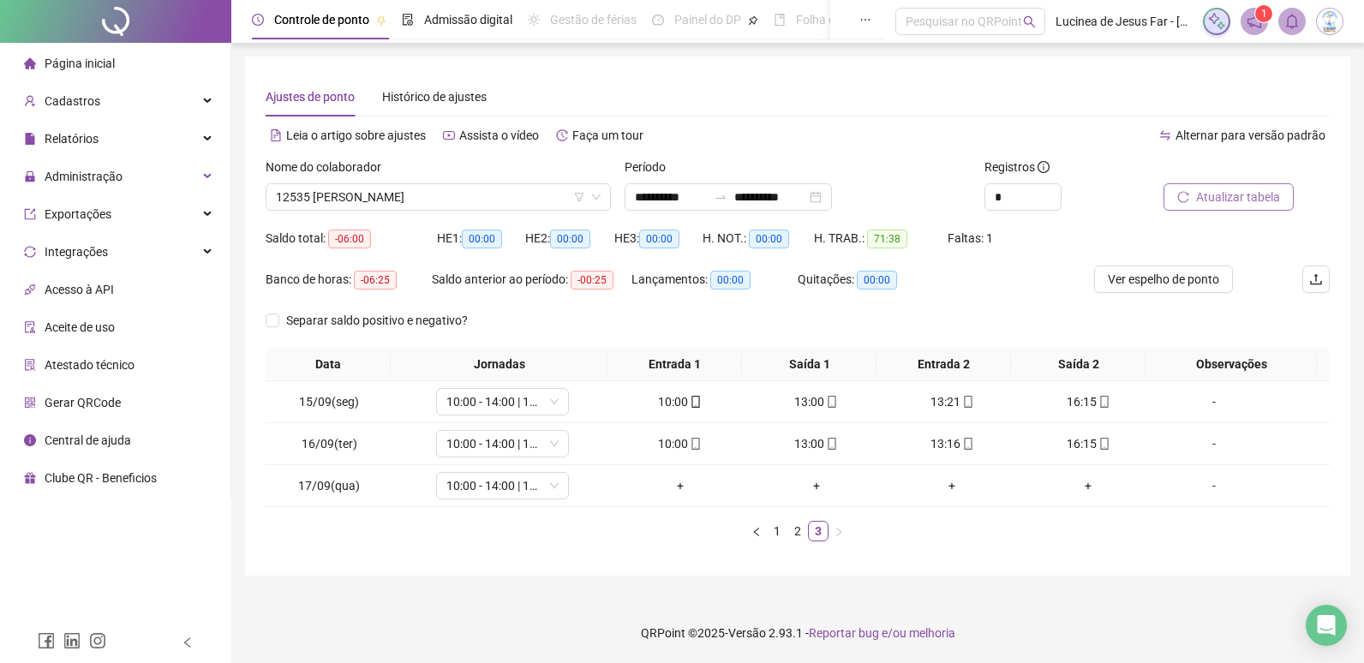
click at [1212, 194] on span "Atualizar tabela" at bounding box center [1238, 197] width 84 height 19
click at [515, 197] on span "12535 [PERSON_NAME]" at bounding box center [438, 197] width 325 height 26
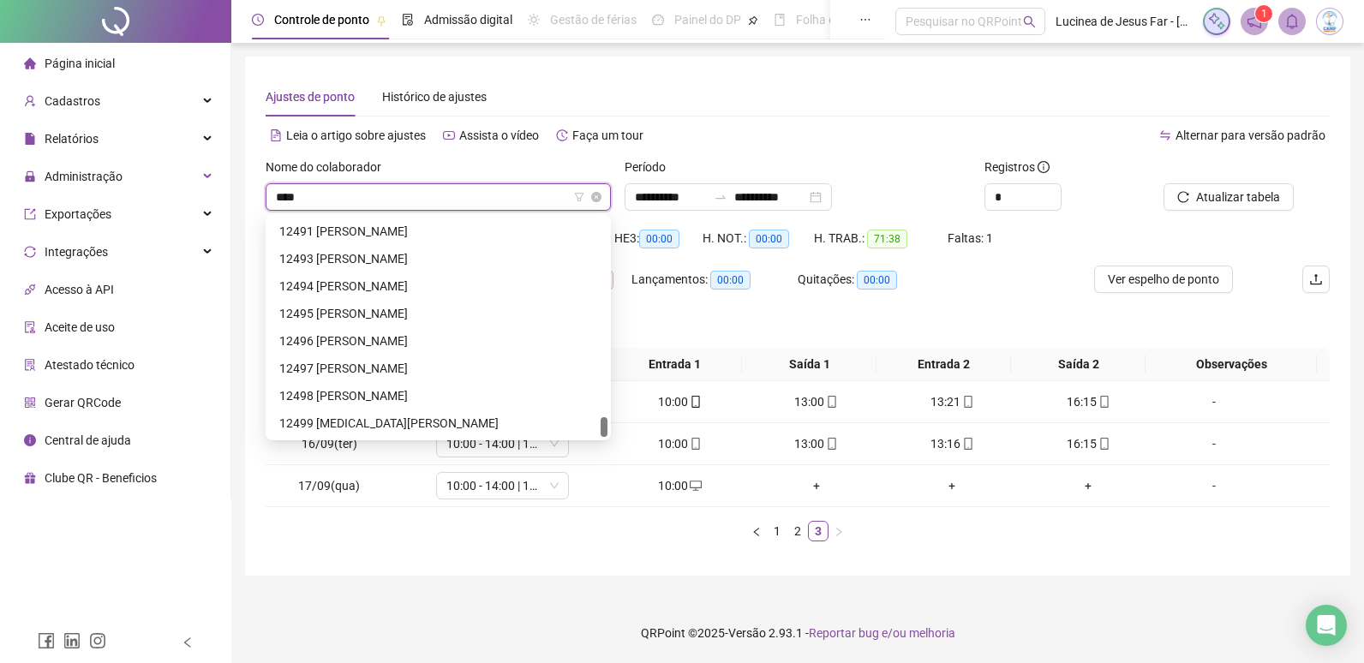
scroll to position [27, 0]
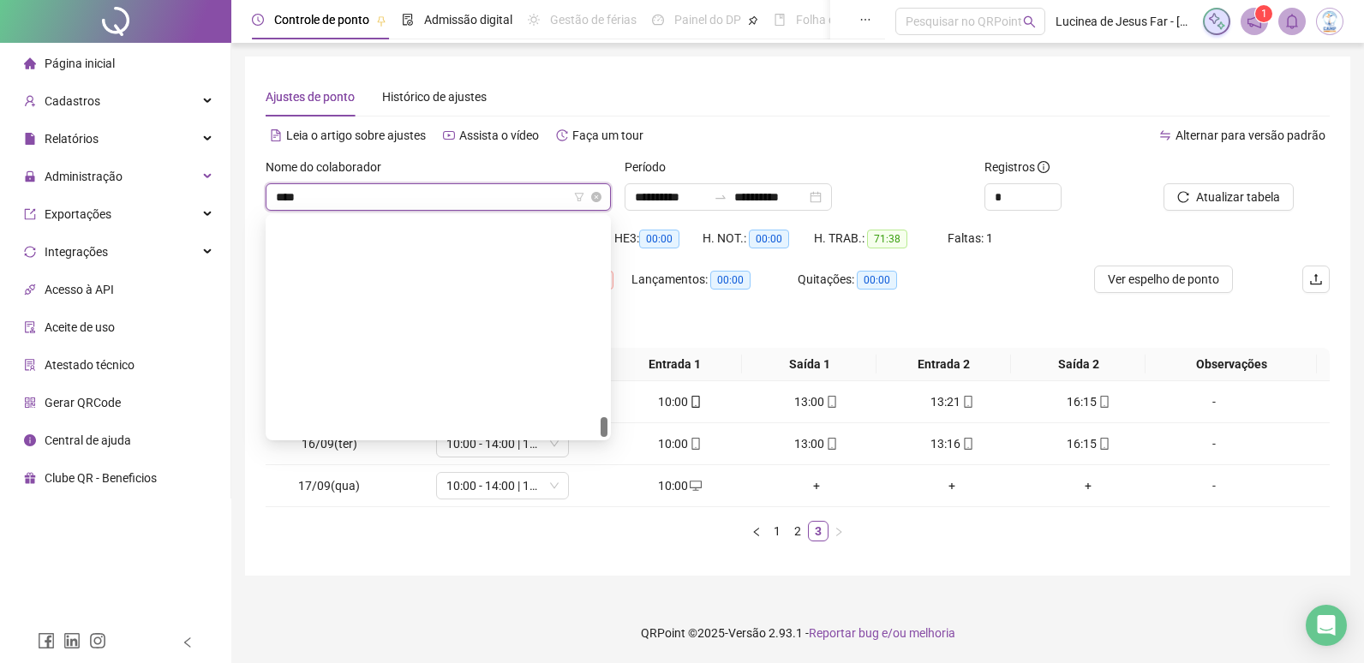
type input "*****"
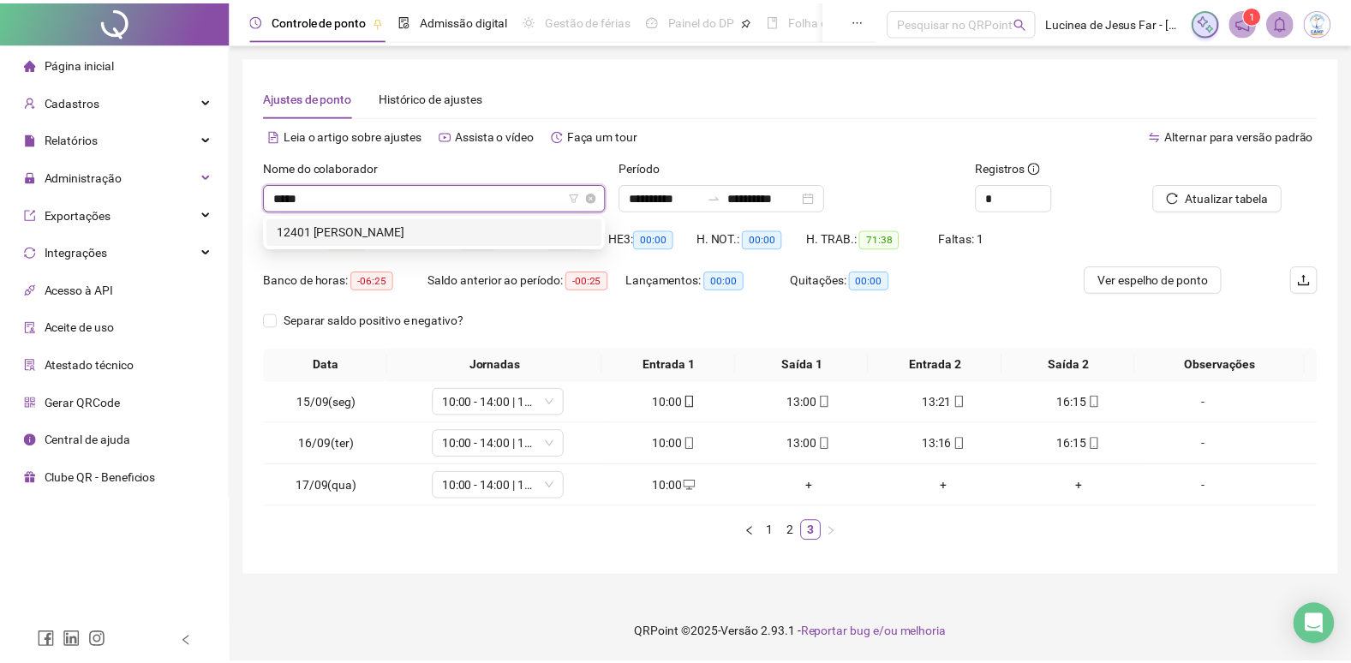
scroll to position [0, 0]
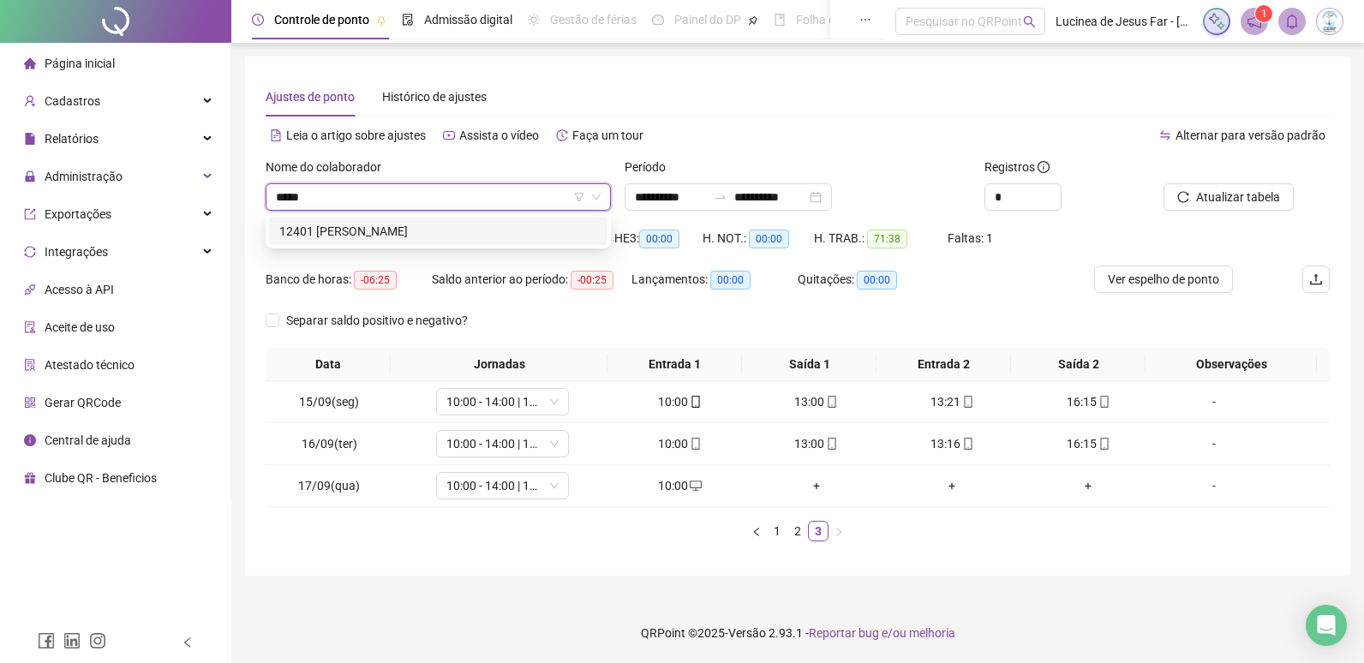
click at [492, 231] on div "12401 [PERSON_NAME]" at bounding box center [438, 231] width 318 height 19
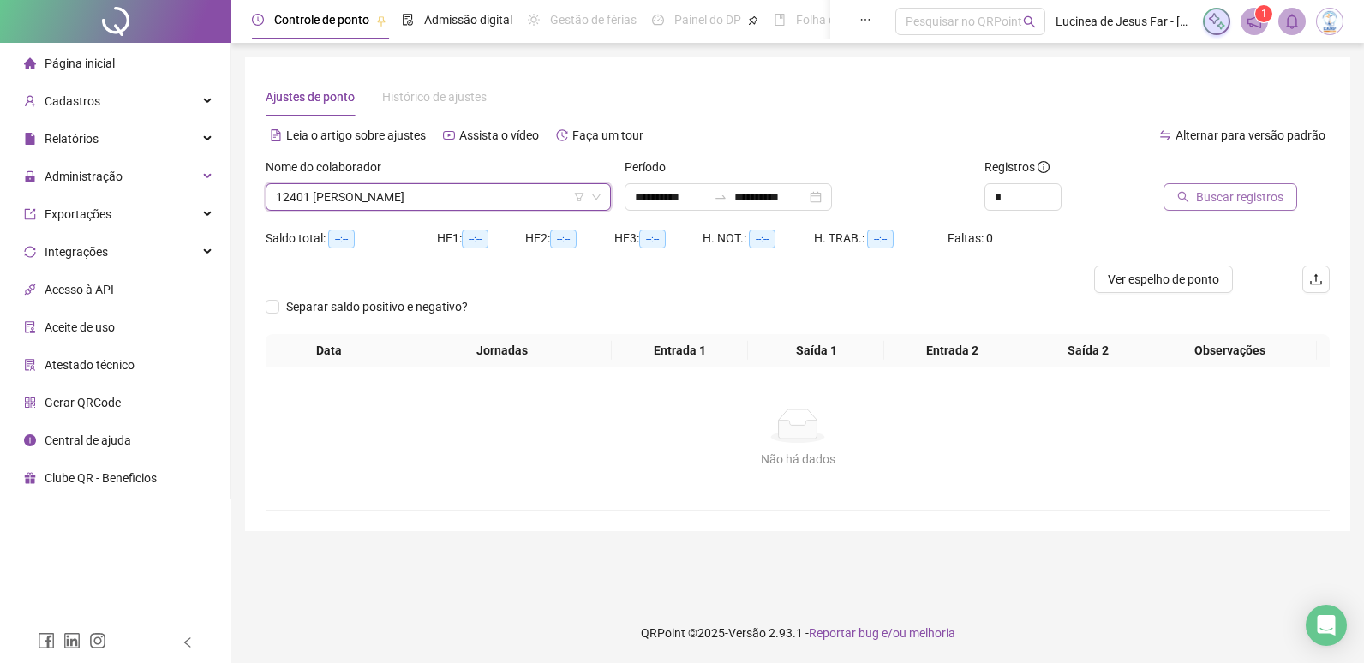
click at [1213, 201] on span "Buscar registros" at bounding box center [1239, 197] width 87 height 19
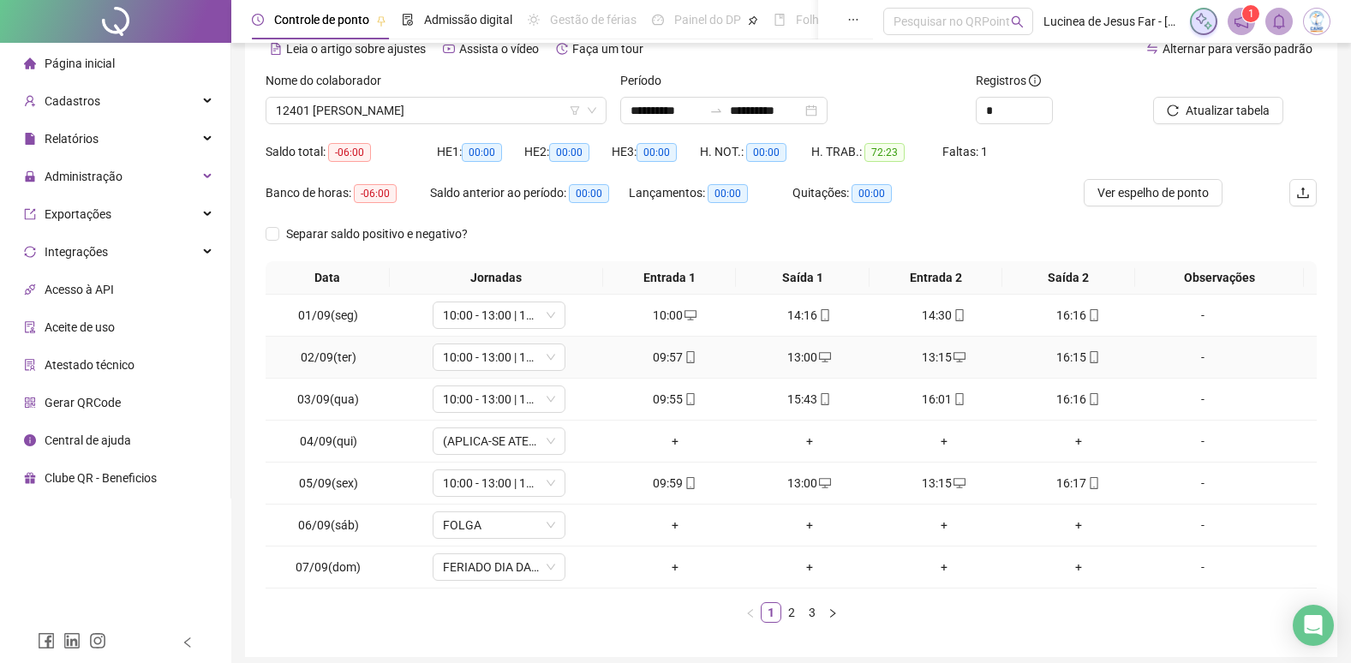
scroll to position [154, 0]
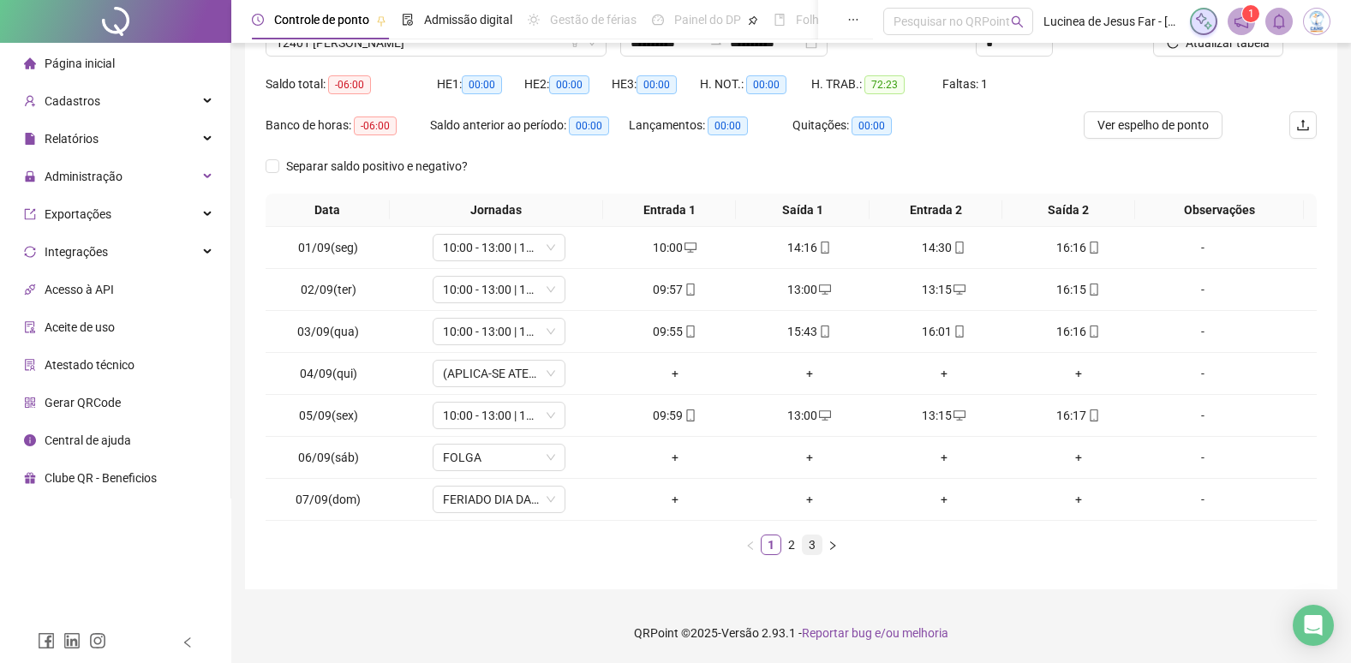
click at [813, 550] on link "3" at bounding box center [812, 544] width 19 height 19
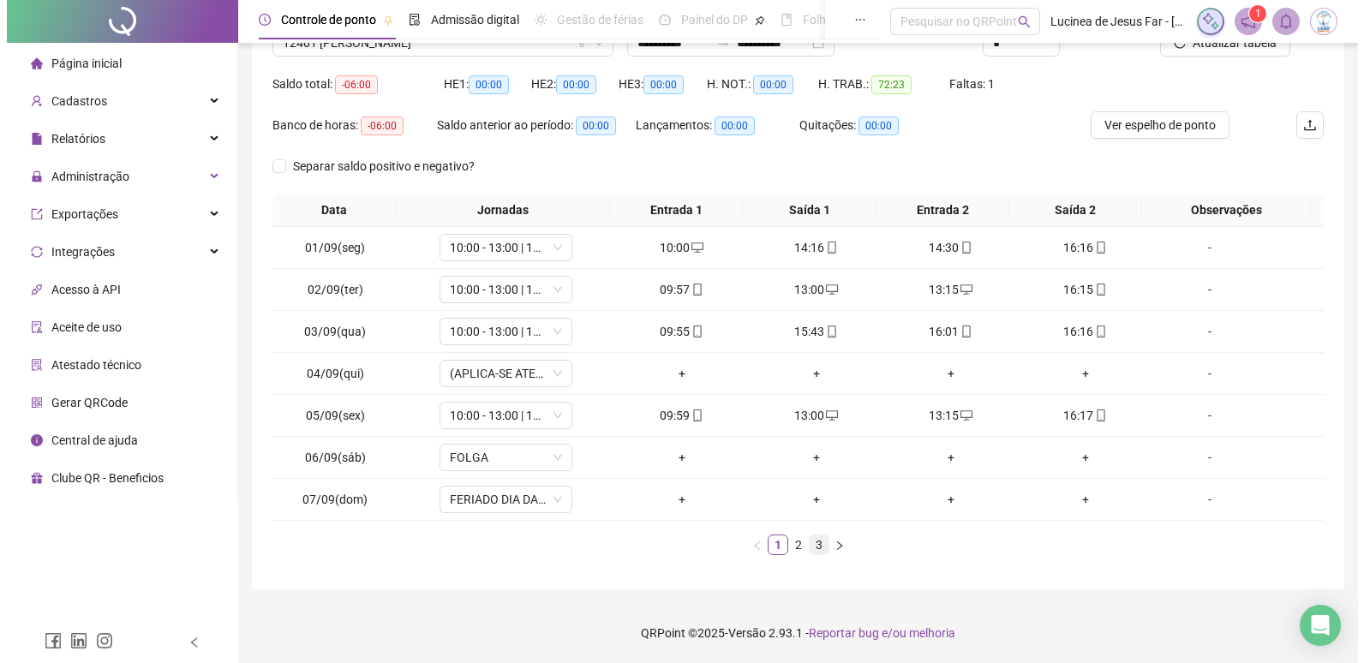
scroll to position [0, 0]
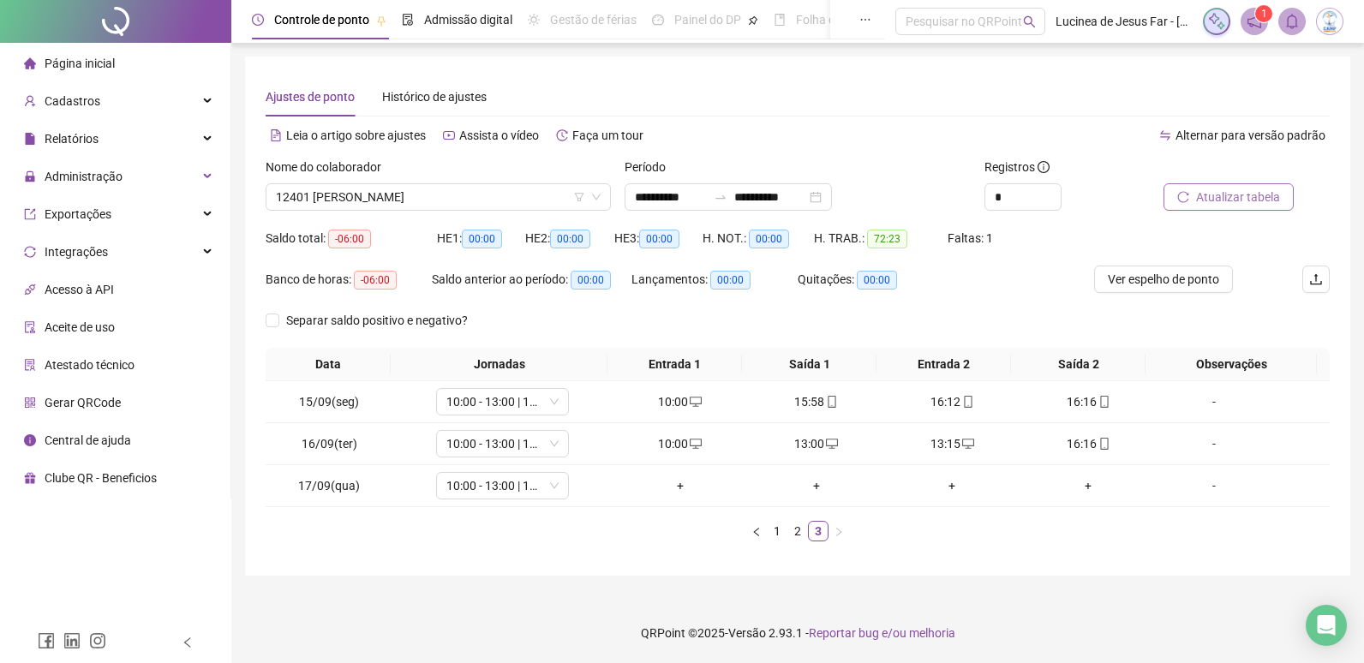
click at [1233, 200] on span "Atualizar tabela" at bounding box center [1238, 197] width 84 height 19
click at [505, 194] on span "12401 [PERSON_NAME]" at bounding box center [438, 197] width 325 height 26
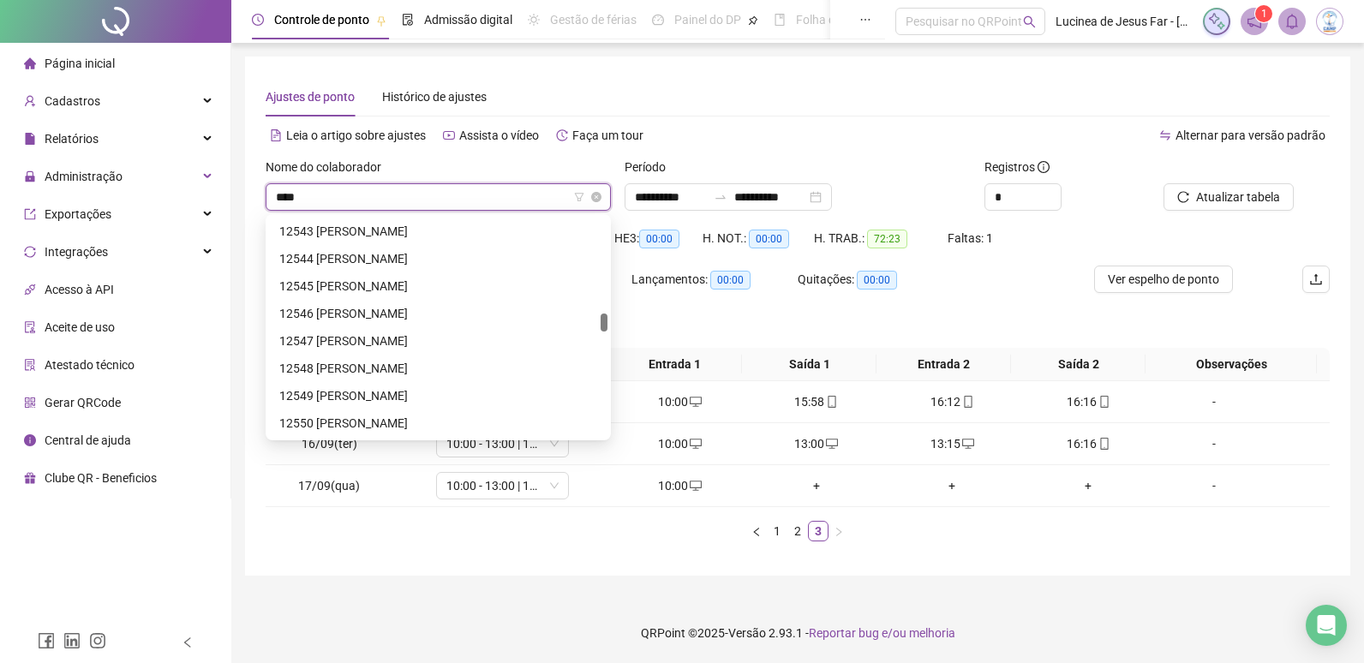
scroll to position [55, 0]
type input "*****"
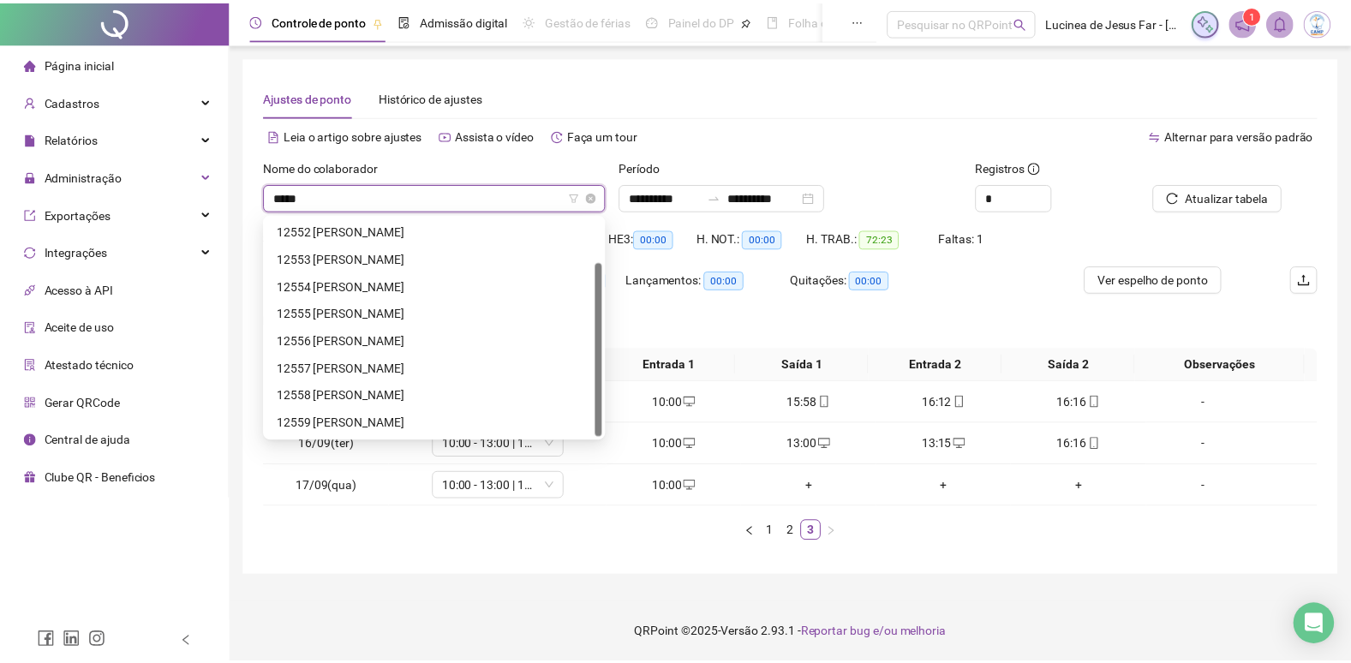
scroll to position [0, 0]
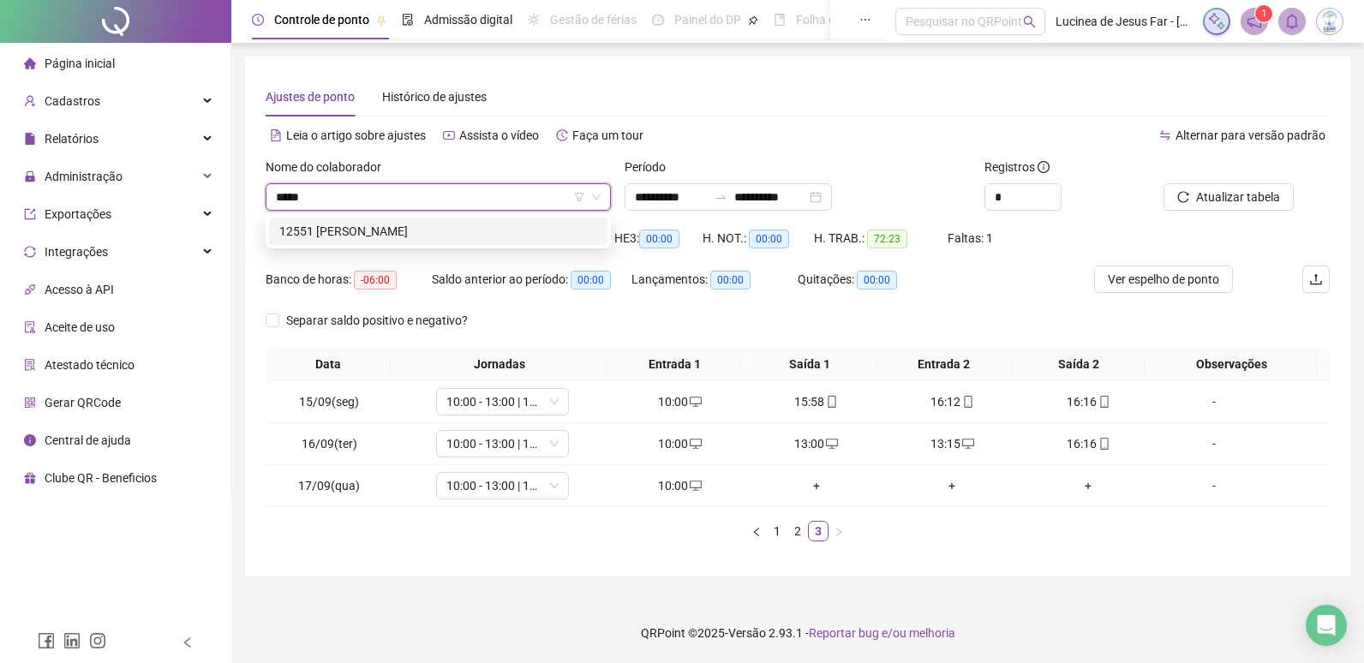
click at [494, 229] on div "12551 [PERSON_NAME]" at bounding box center [438, 231] width 318 height 19
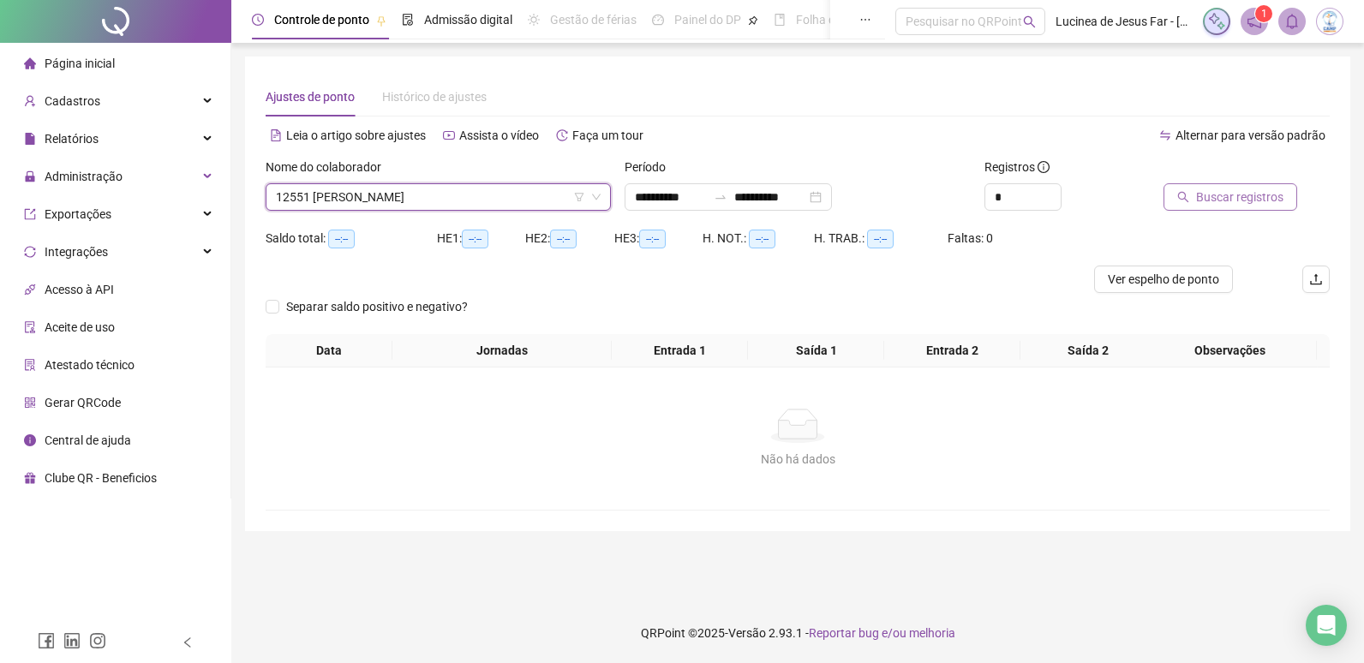
click at [1228, 197] on span "Buscar registros" at bounding box center [1239, 197] width 87 height 19
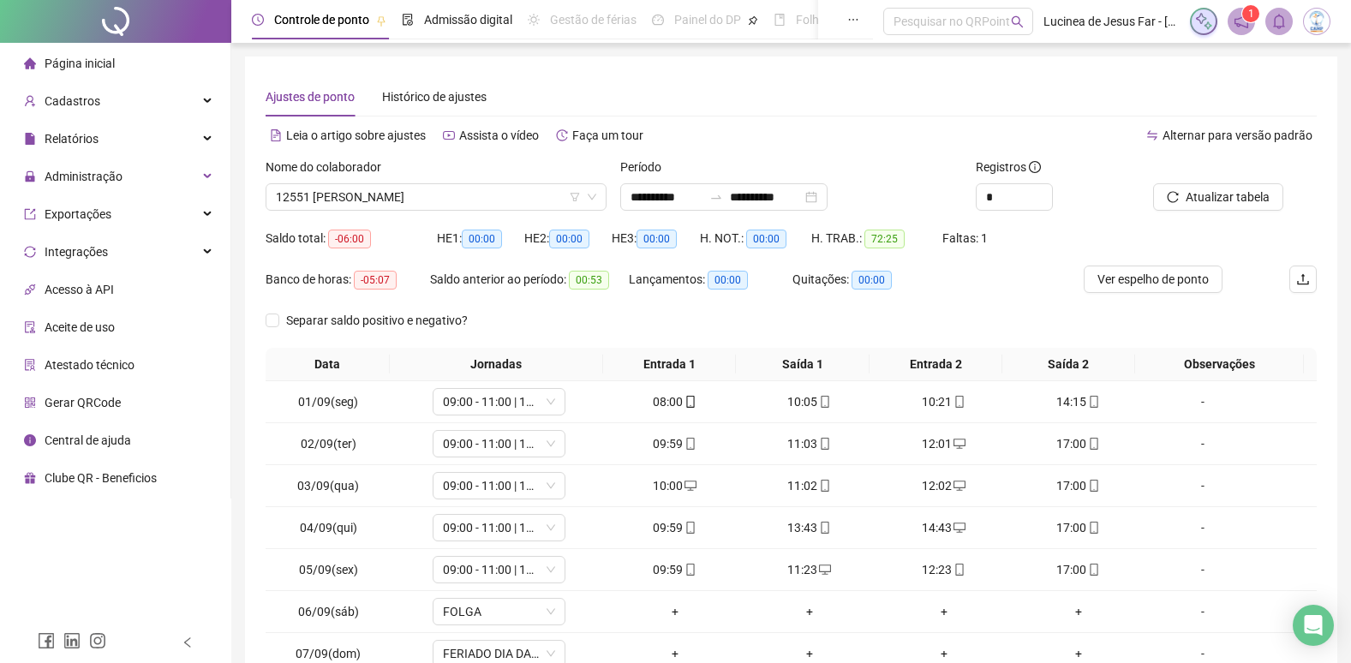
scroll to position [154, 0]
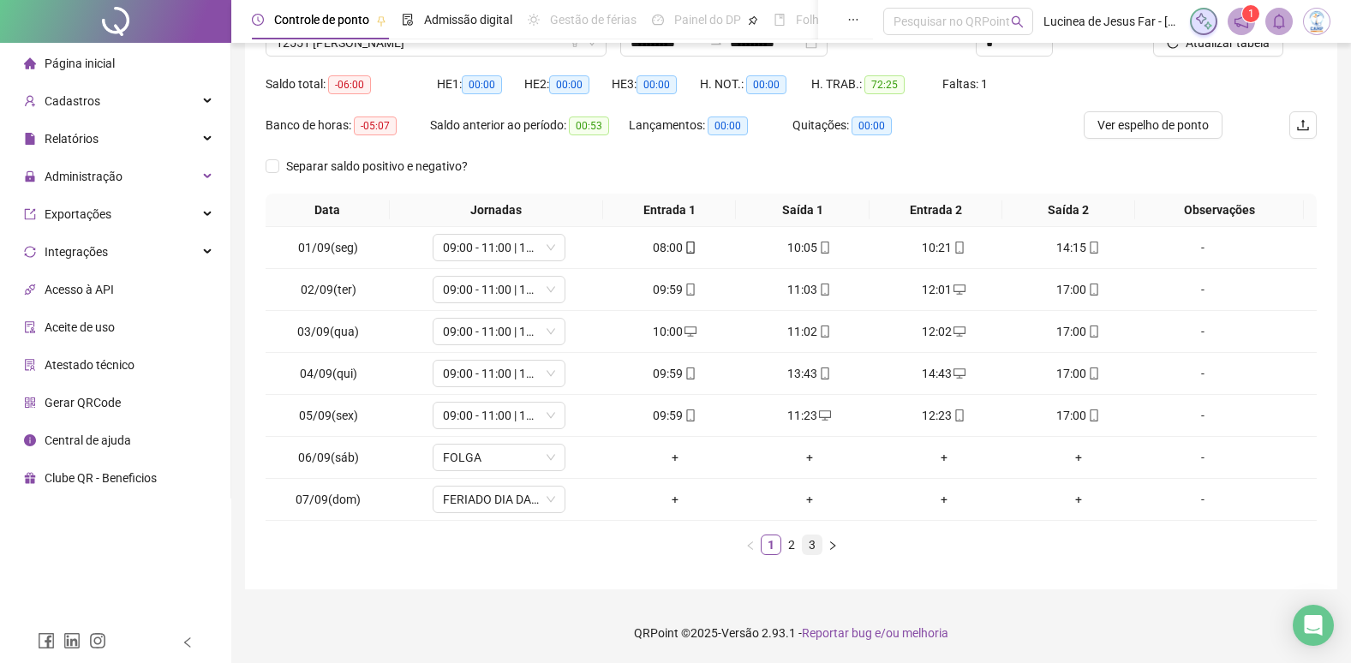
click at [807, 536] on link "3" at bounding box center [812, 544] width 19 height 19
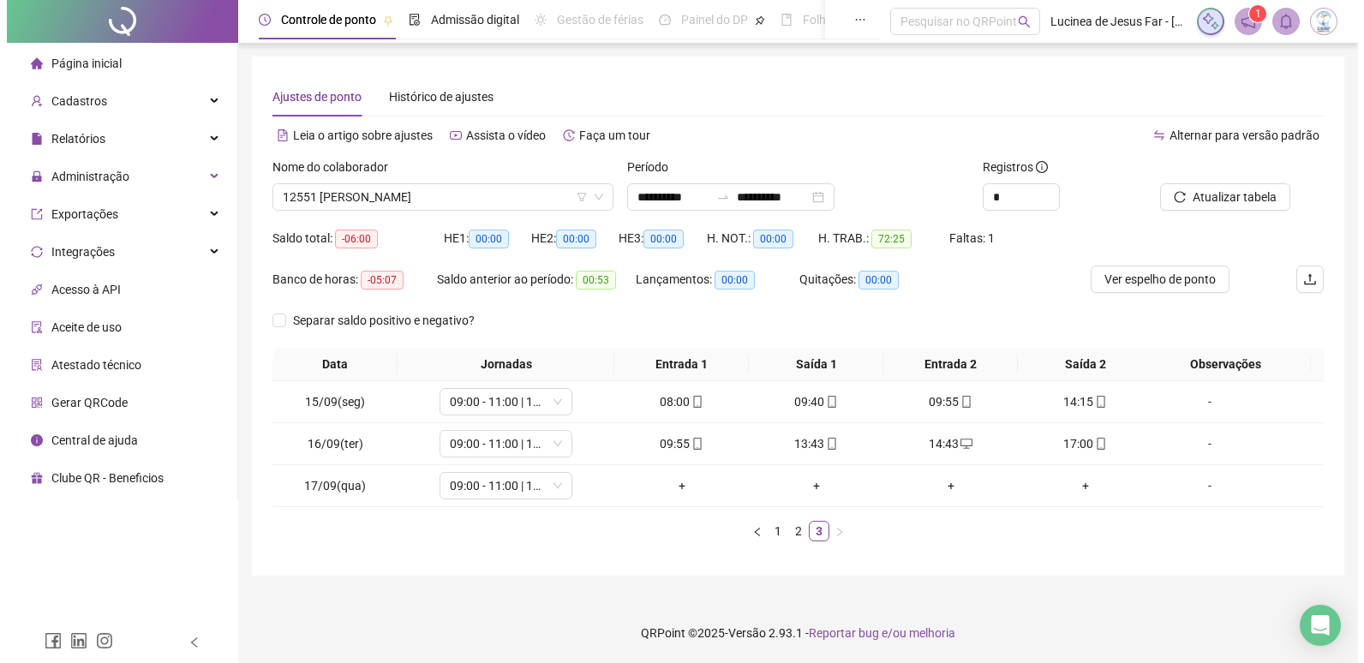
scroll to position [0, 0]
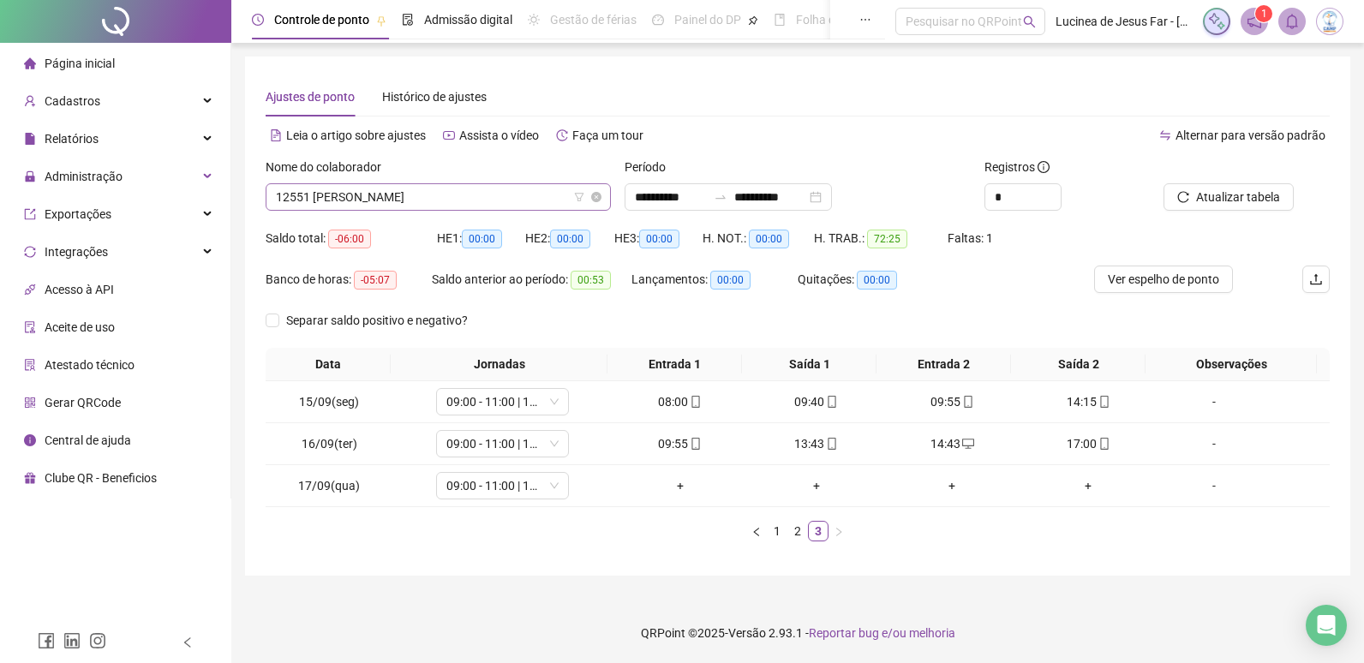
click at [527, 195] on span "12551 [PERSON_NAME]" at bounding box center [438, 197] width 325 height 26
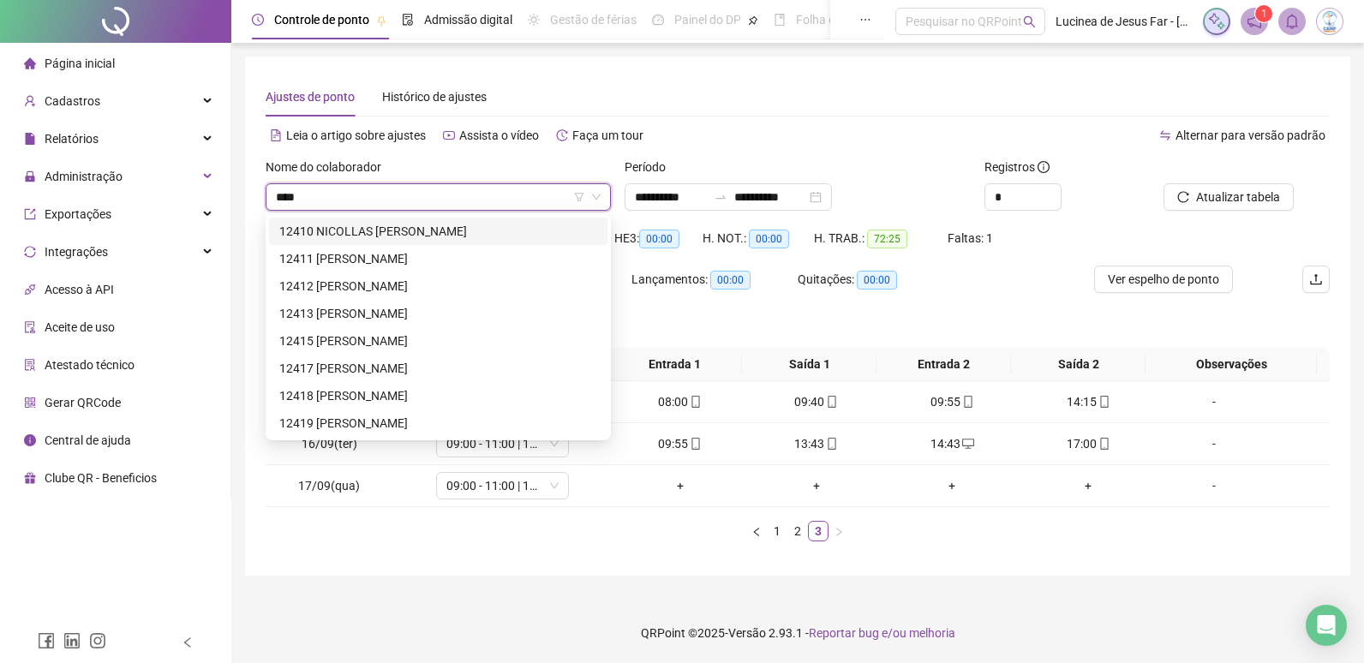
type input "*****"
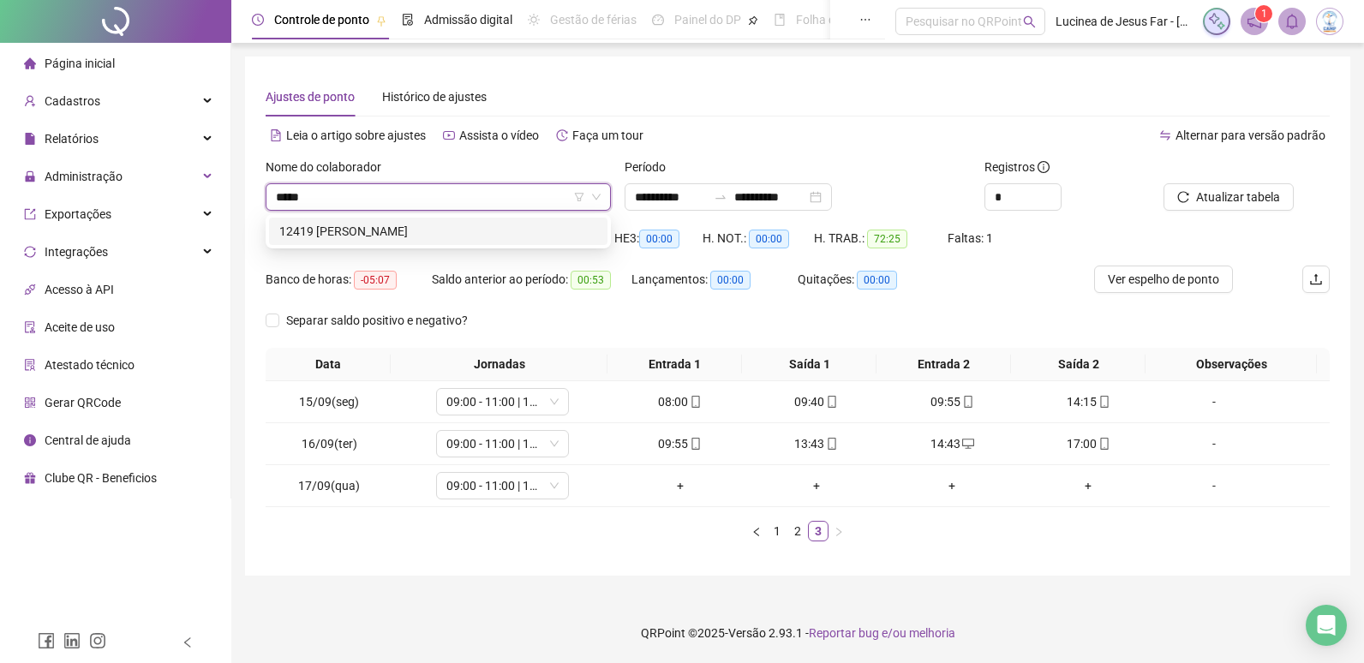
drag, startPoint x: 529, startPoint y: 236, endPoint x: 562, endPoint y: 230, distance: 33.9
click at [532, 235] on div "12419 [PERSON_NAME]" at bounding box center [438, 231] width 318 height 19
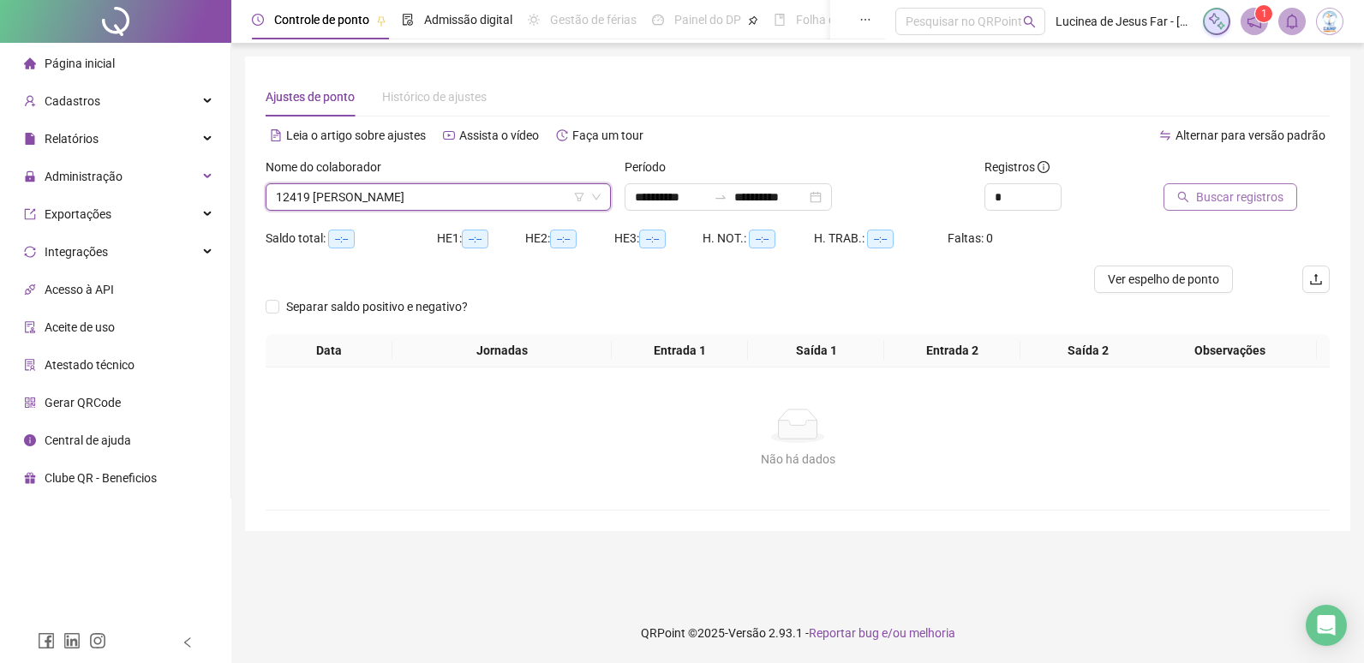
click at [1267, 200] on span "Buscar registros" at bounding box center [1239, 197] width 87 height 19
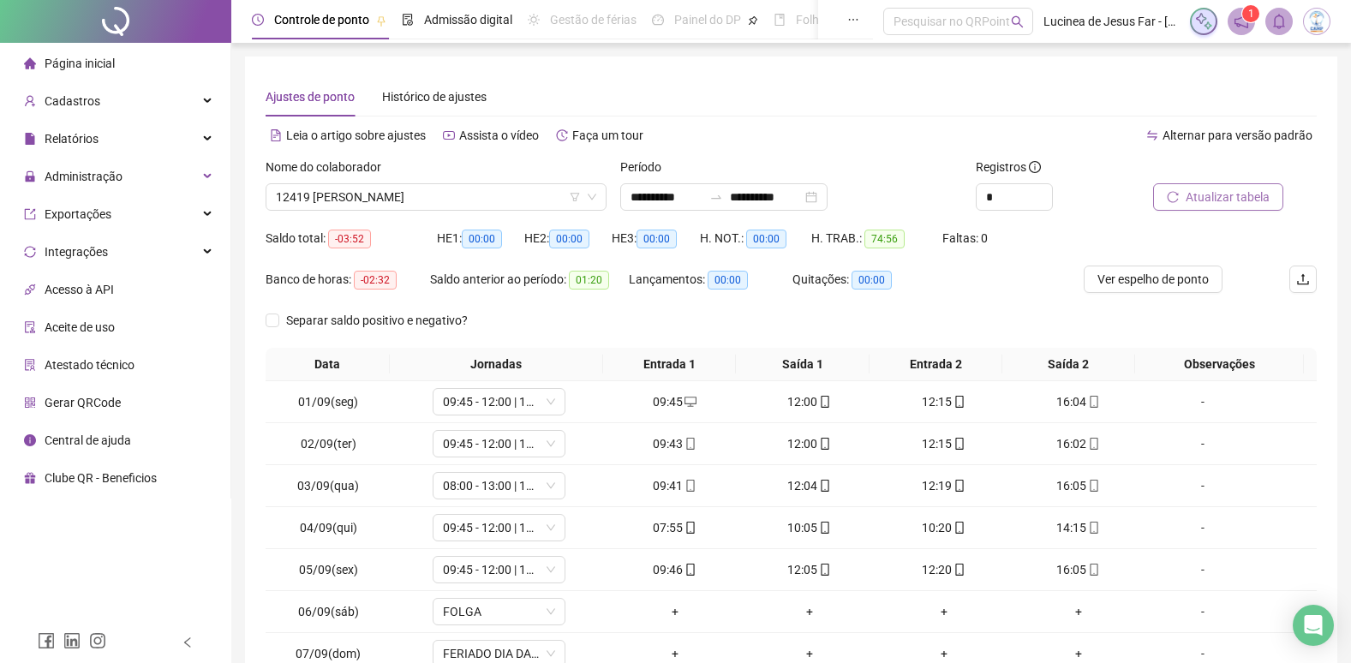
click at [1207, 196] on span "Atualizar tabela" at bounding box center [1228, 197] width 84 height 19
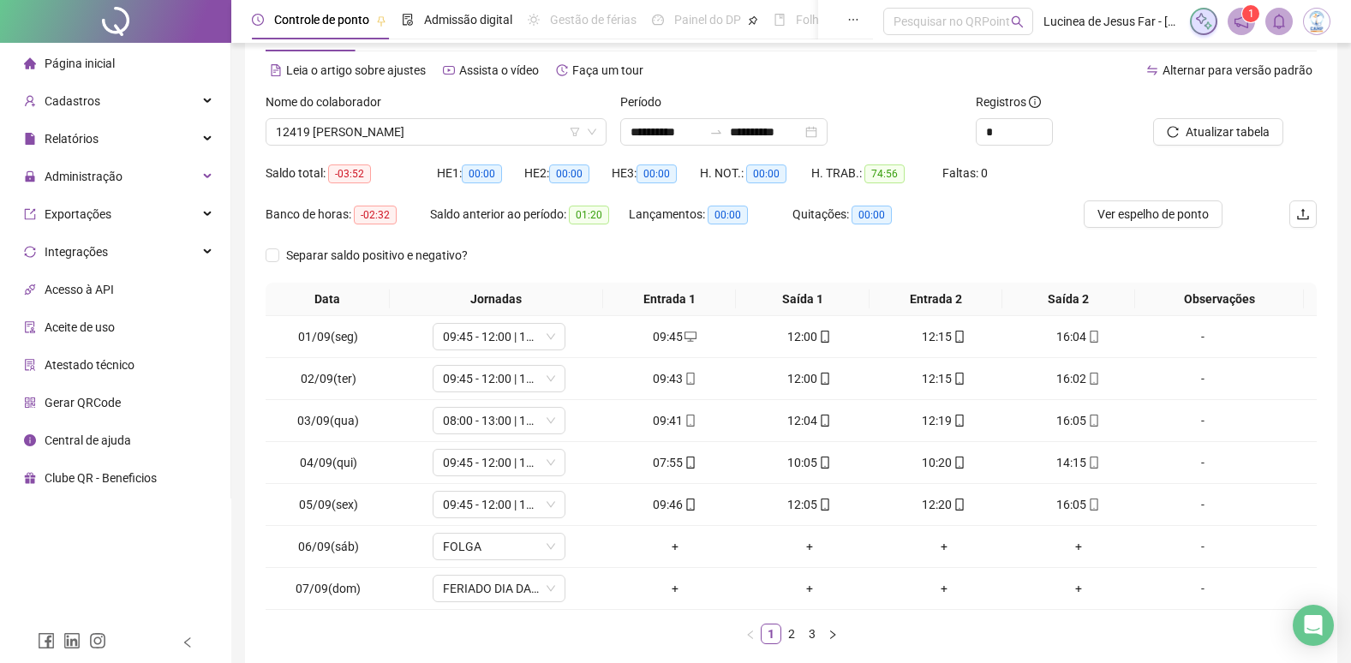
scroll to position [154, 0]
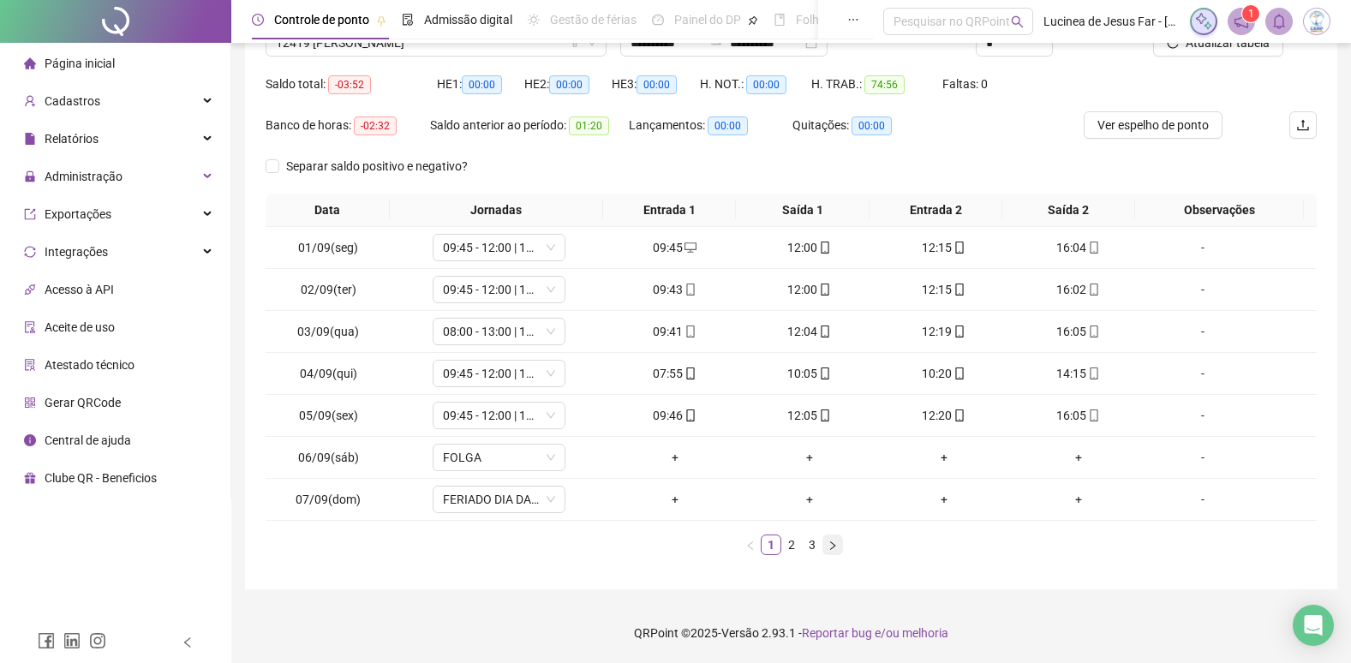
click at [839, 547] on button "button" at bounding box center [832, 545] width 21 height 21
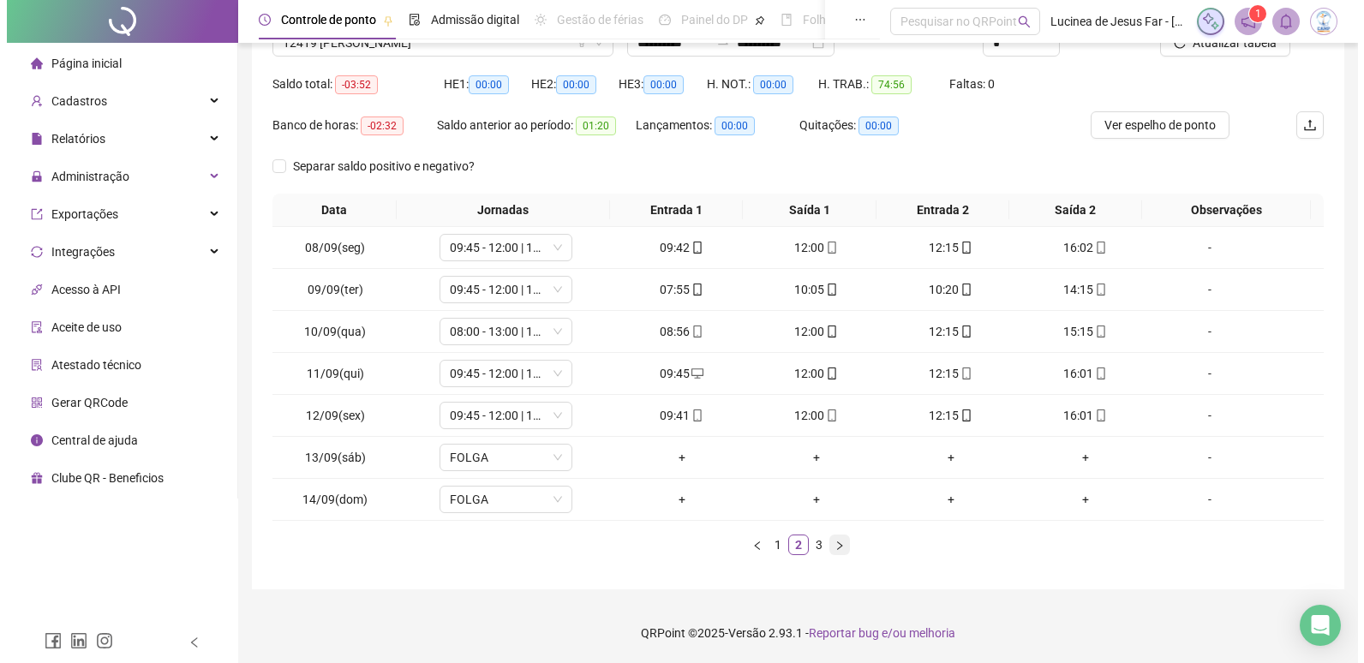
scroll to position [0, 0]
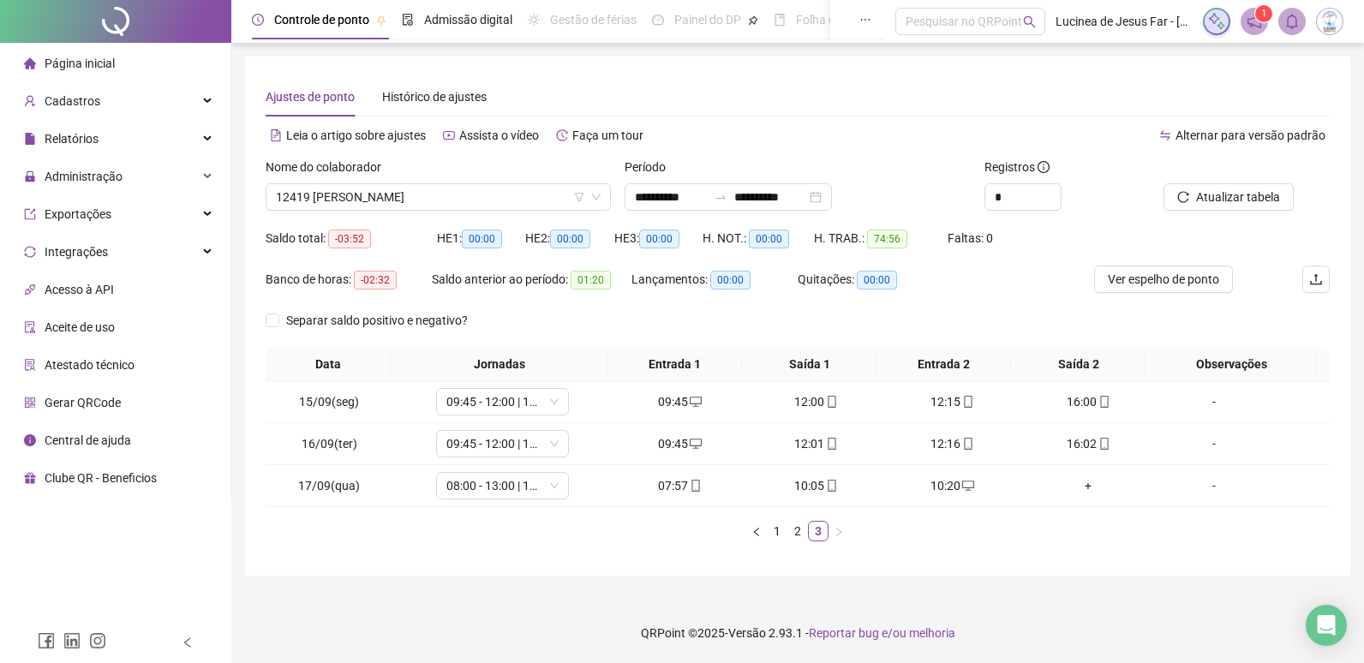
click at [1330, 27] on img at bounding box center [1330, 22] width 26 height 26
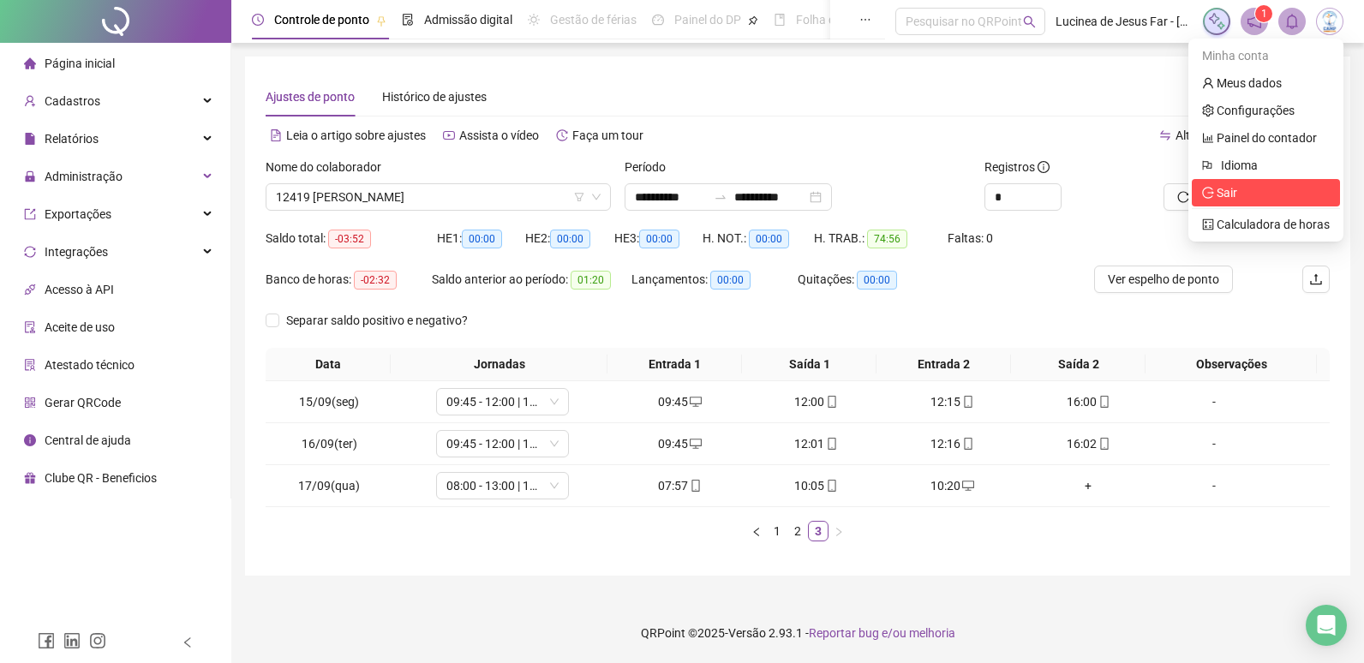
click at [1252, 194] on span "Sair" at bounding box center [1266, 192] width 128 height 19
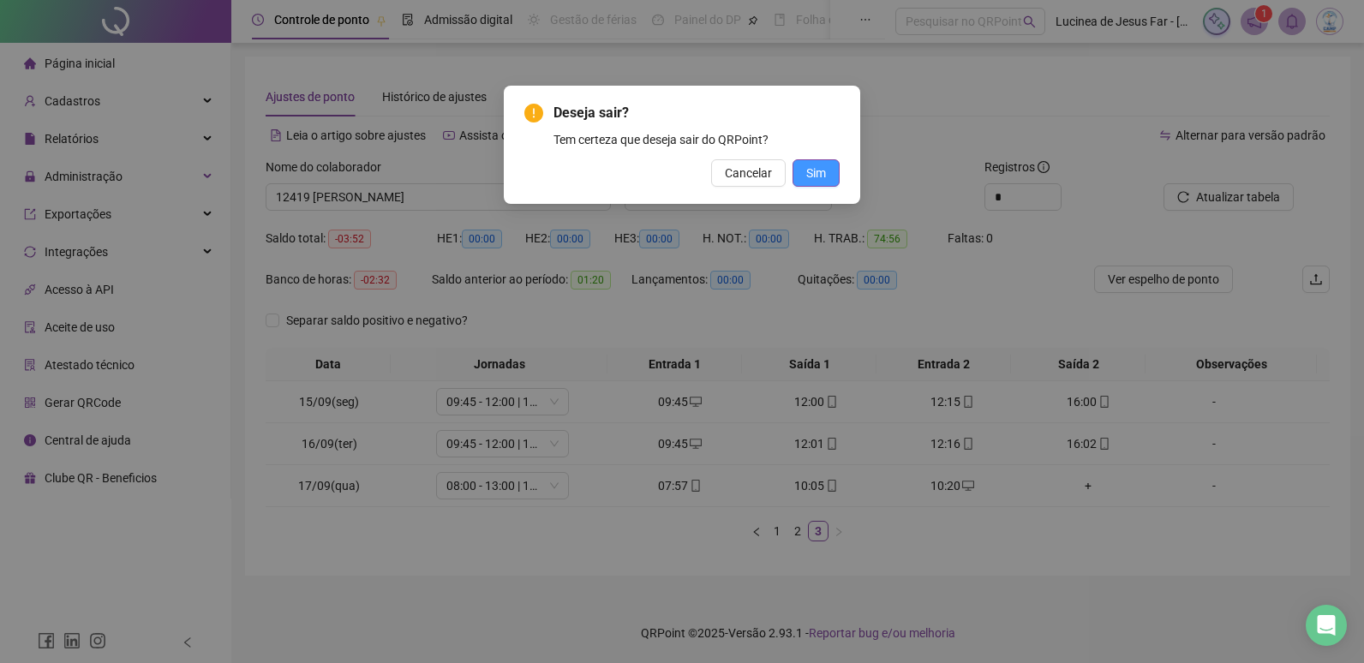
click at [816, 170] on span "Sim" at bounding box center [816, 173] width 20 height 19
